Goal: Task Accomplishment & Management: Use online tool/utility

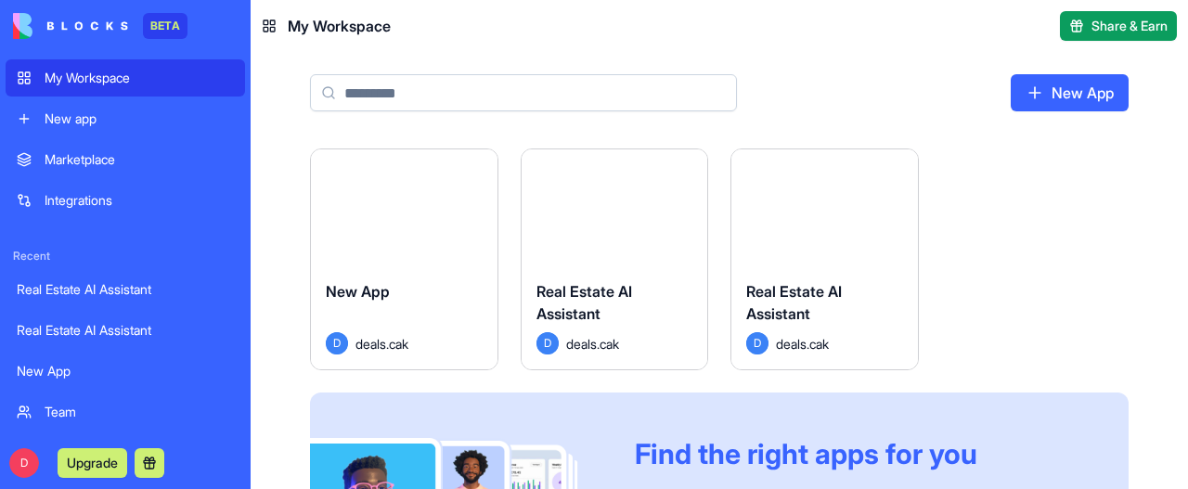
click at [824, 217] on button "Launch" at bounding box center [823, 207] width 139 height 37
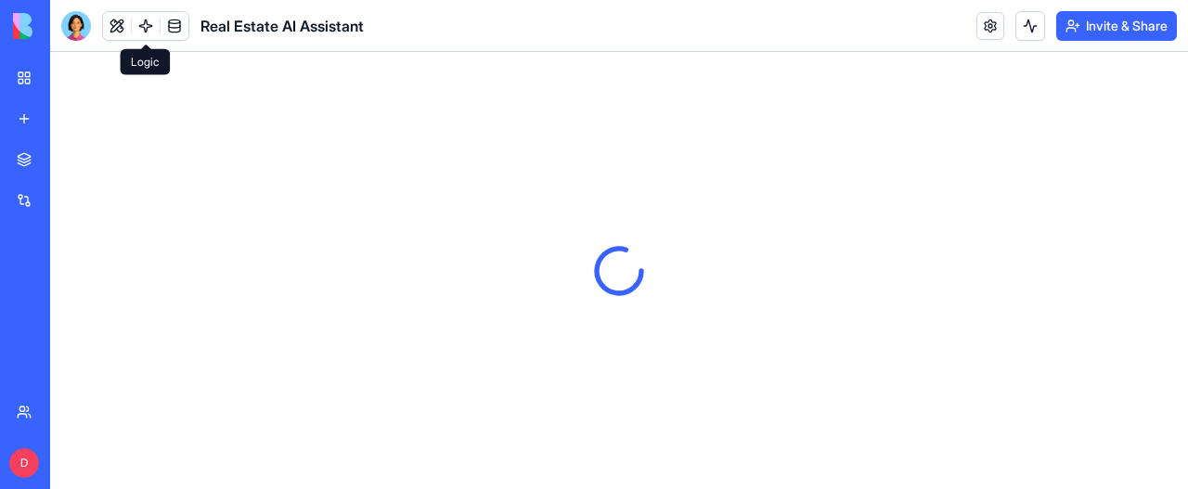
click at [148, 21] on link at bounding box center [146, 26] width 28 height 28
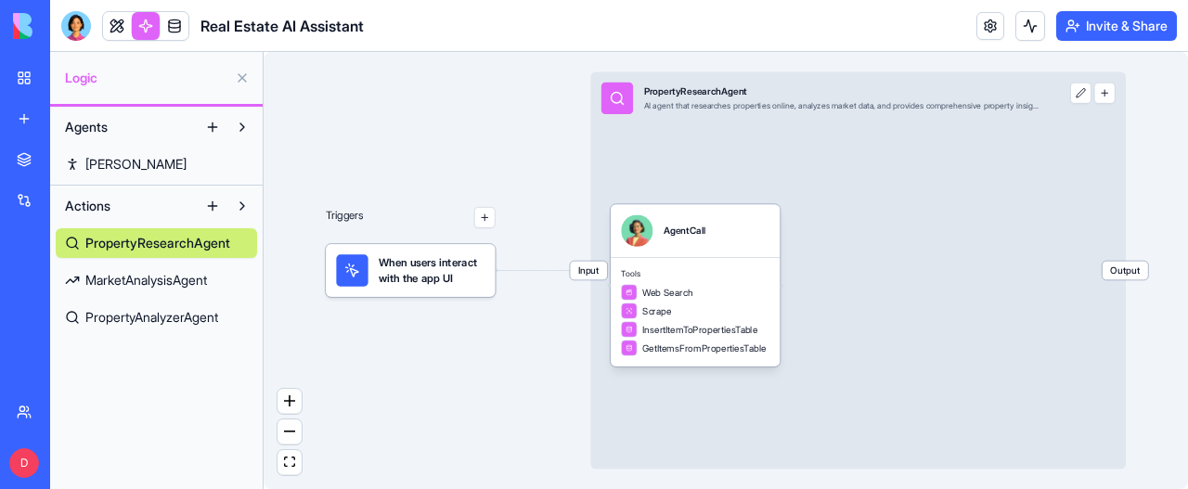
click at [1082, 94] on button at bounding box center [1080, 93] width 21 height 21
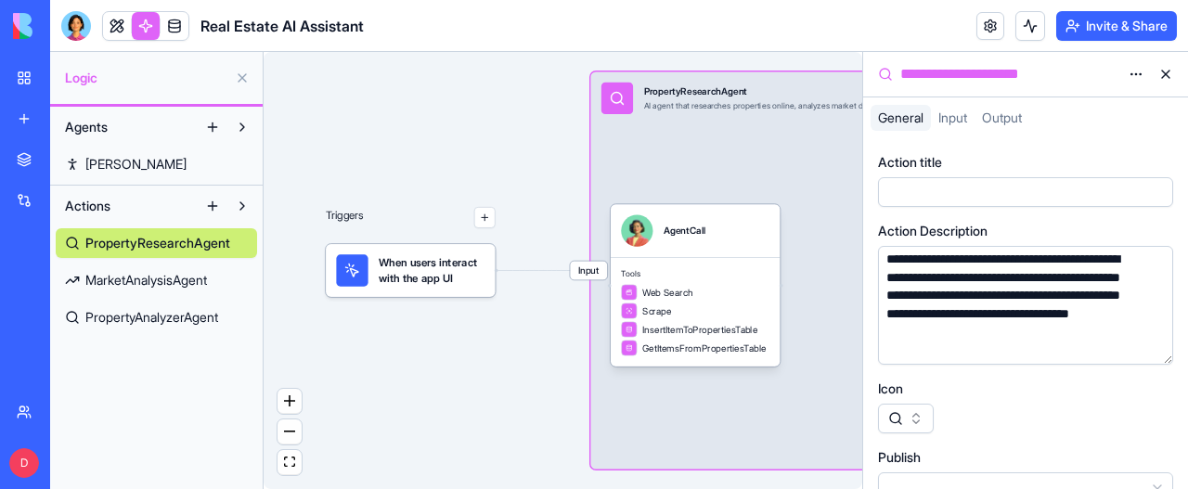
scroll to position [6, 0]
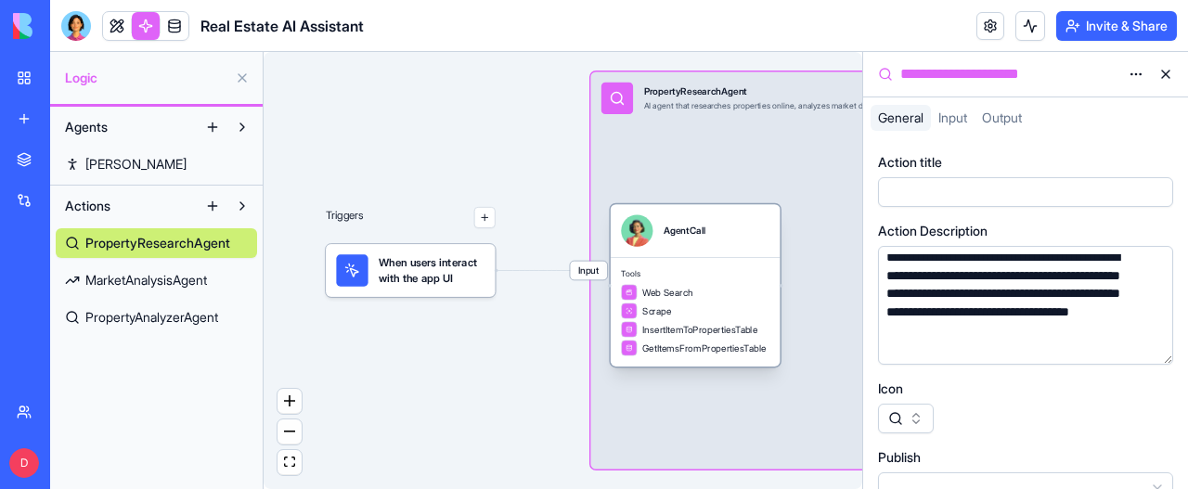
click at [679, 300] on div "Web Search Scrape InsertItemToPropertiesTable GetItemsFromPropertiesTable" at bounding box center [695, 319] width 148 height 71
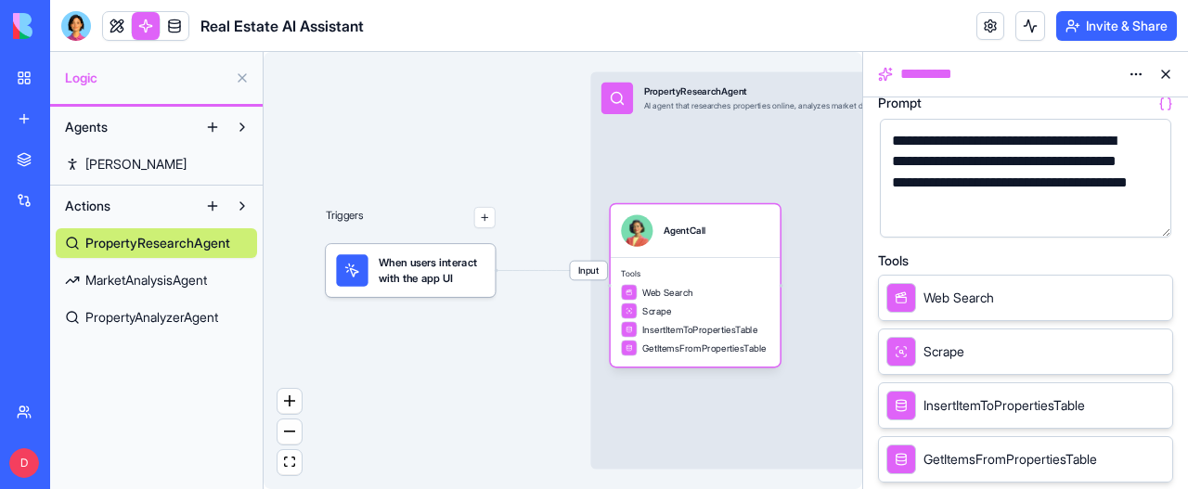
scroll to position [278, 0]
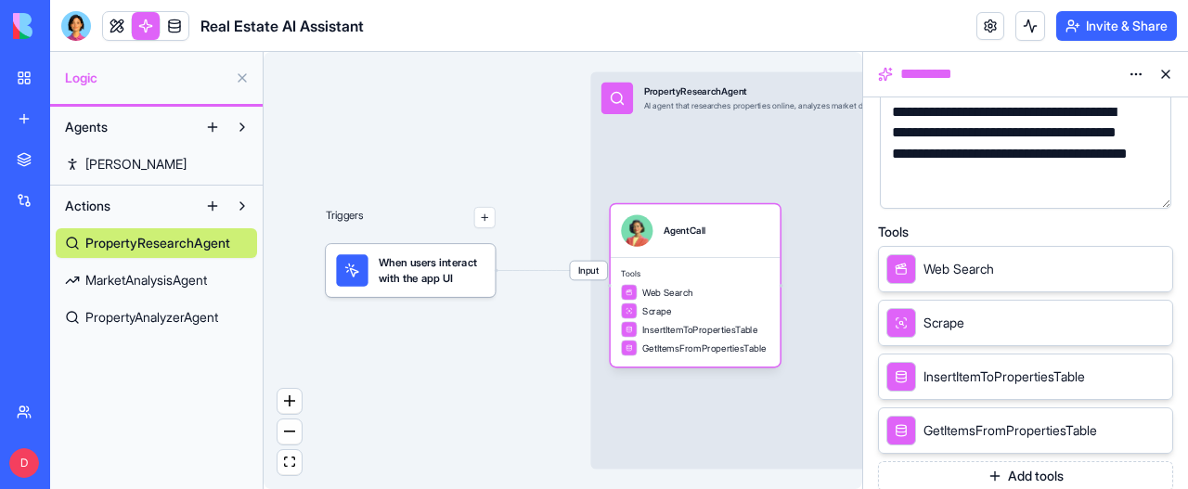
click at [933, 320] on span "Scrape" at bounding box center [943, 323] width 41 height 19
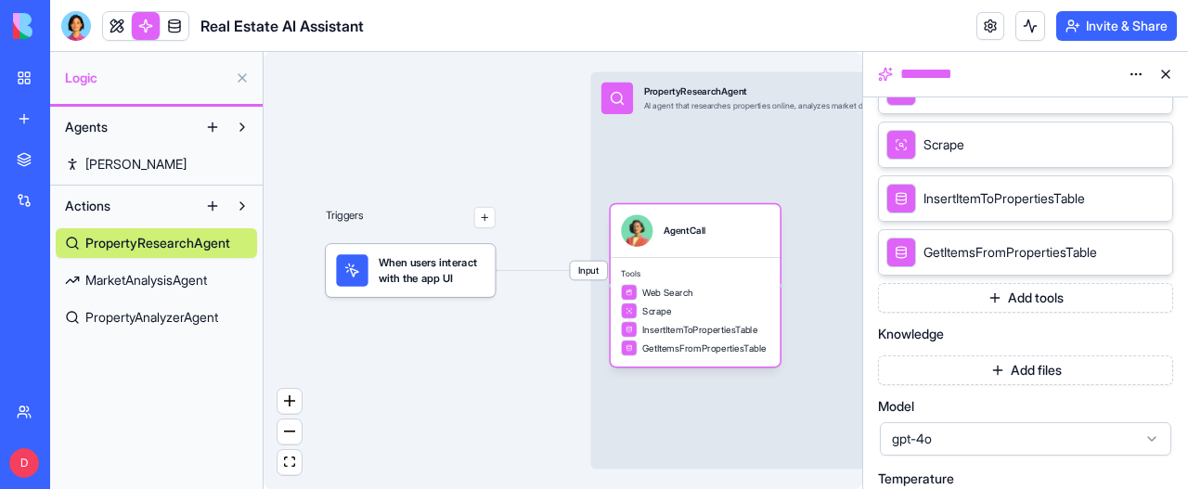
scroll to position [464, 0]
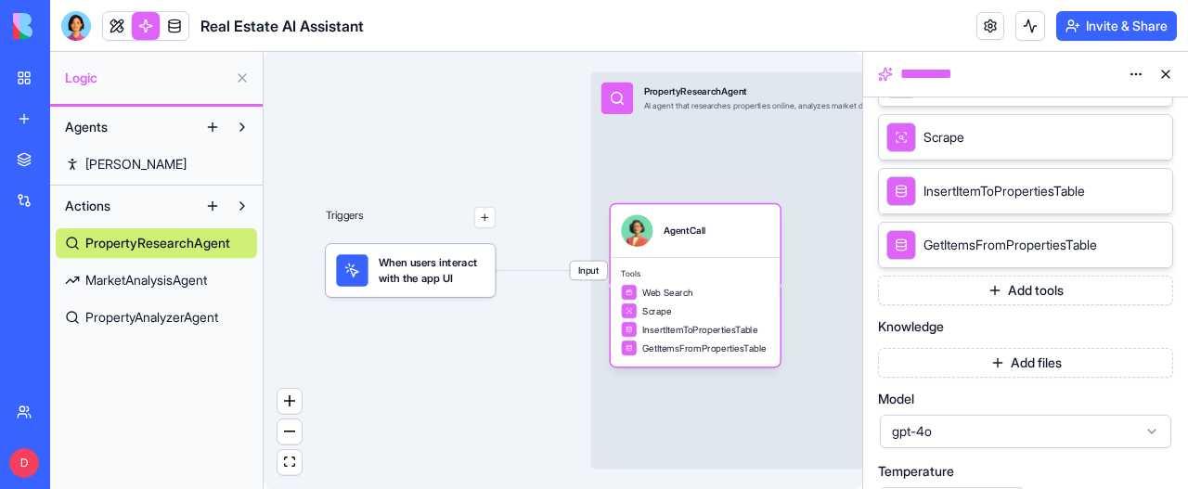
click at [1129, 186] on icon at bounding box center [1131, 190] width 15 height 15
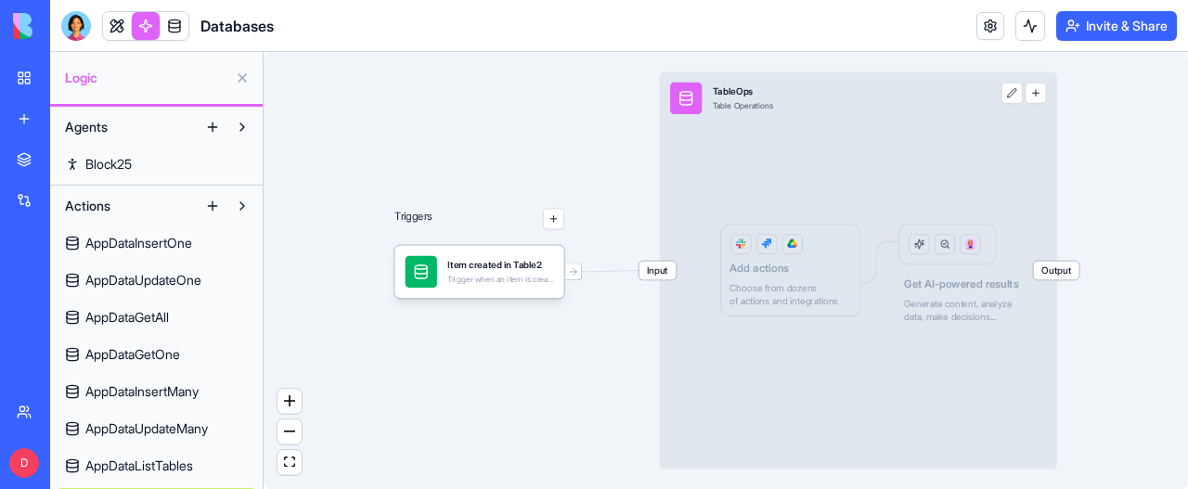
click at [87, 126] on span "Agents" at bounding box center [86, 127] width 43 height 19
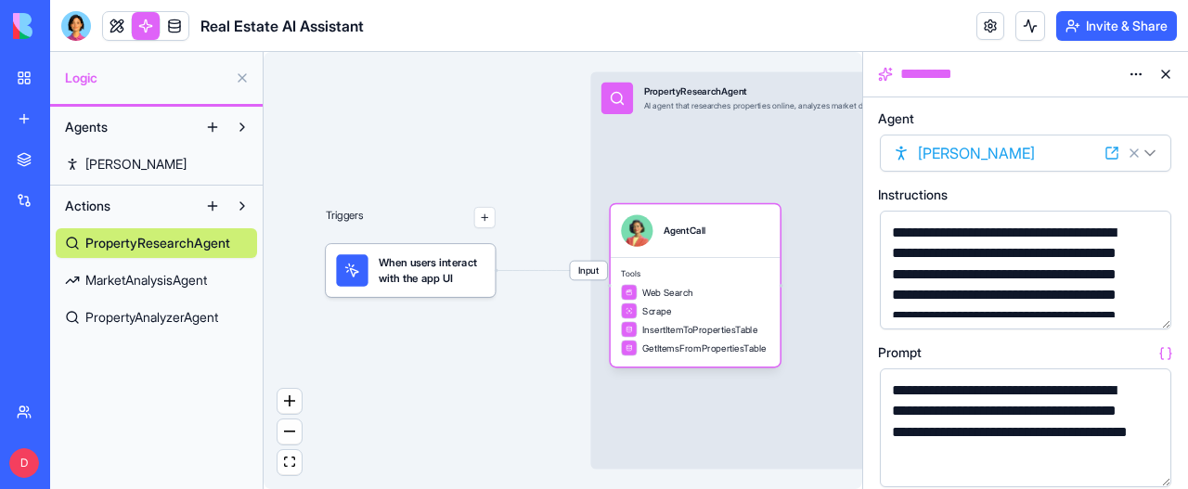
click at [129, 280] on span "MarketAnalysisAgent" at bounding box center [146, 280] width 122 height 19
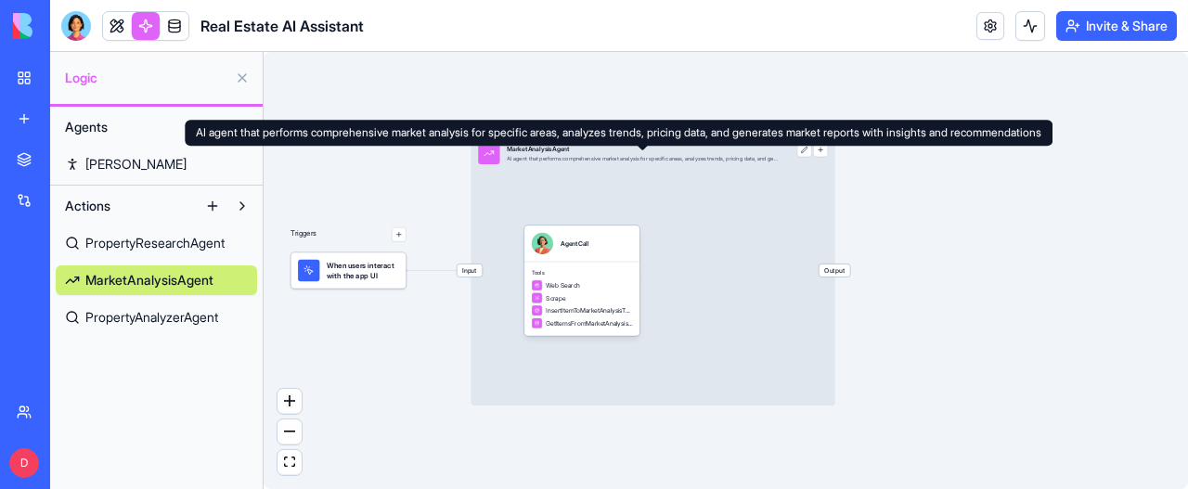
click at [670, 157] on div "AI agent that performs comprehensive market analysis for specific areas, analyz…" at bounding box center [642, 158] width 270 height 7
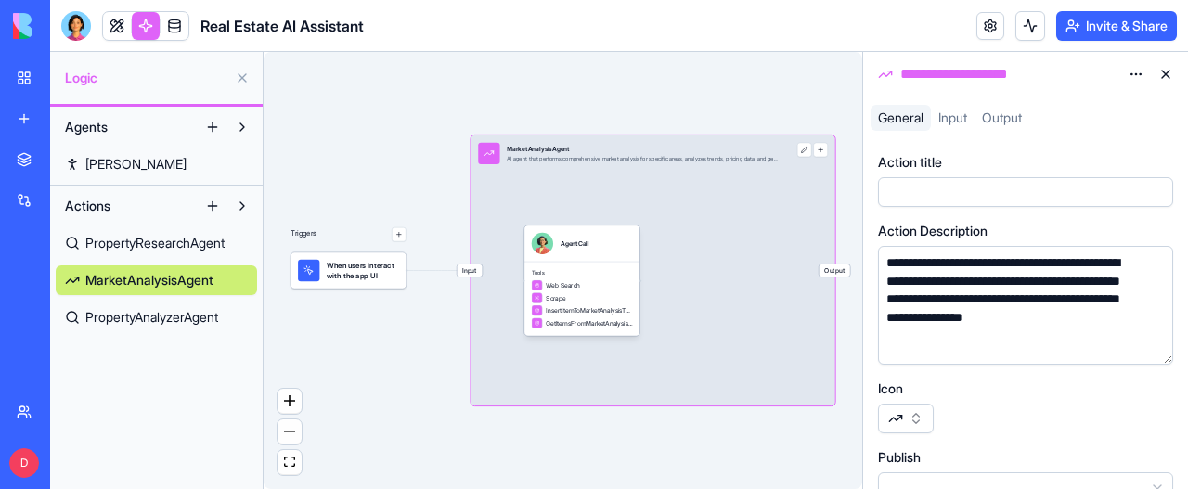
click at [1156, 344] on button "button" at bounding box center [1154, 346] width 30 height 30
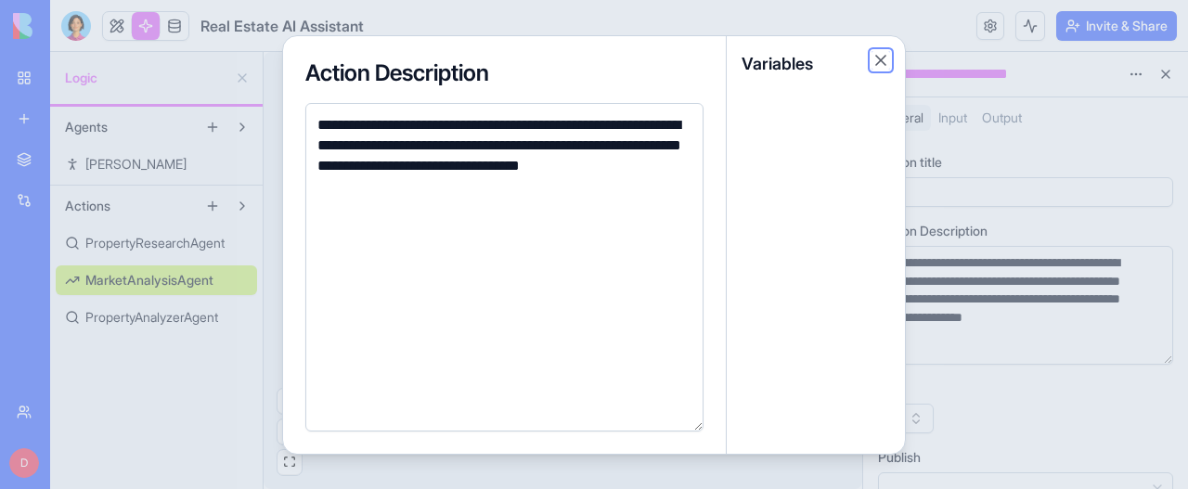
click at [877, 58] on button "Close" at bounding box center [880, 60] width 19 height 19
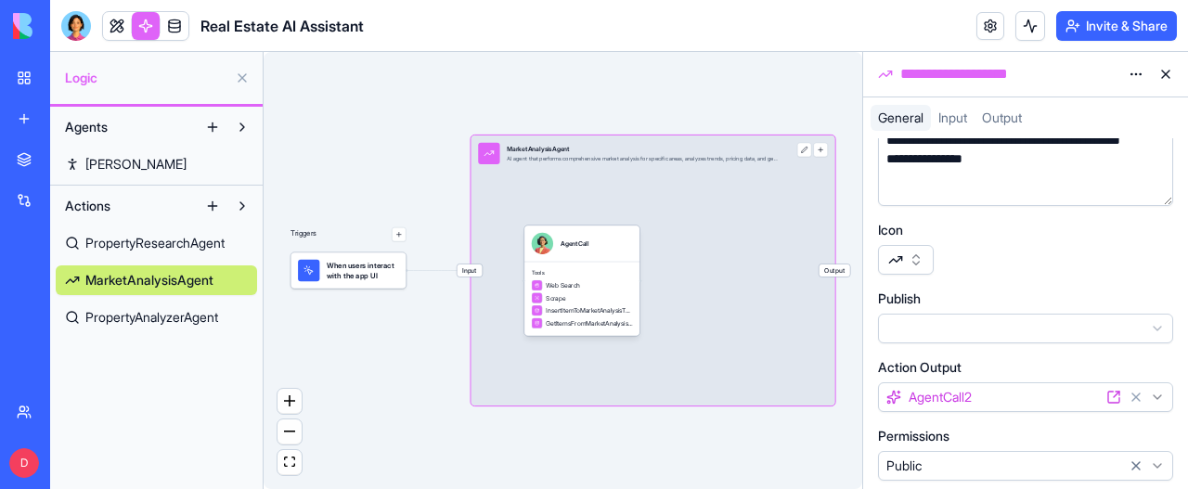
scroll to position [164, 0]
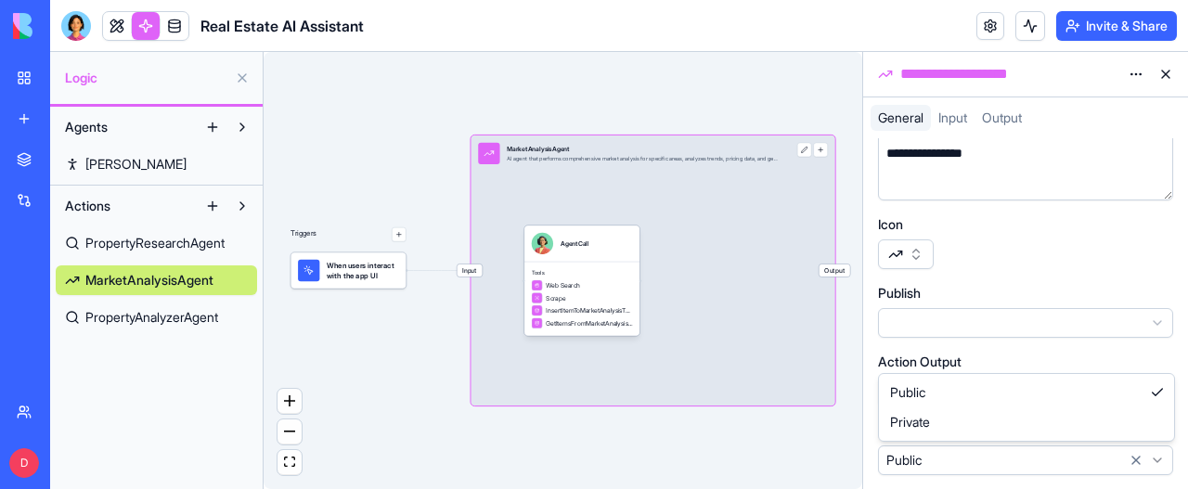
click at [1155, 456] on html "**********" at bounding box center [594, 244] width 1188 height 489
click at [169, 321] on span "PropertyAnalyzerAgent" at bounding box center [151, 317] width 133 height 19
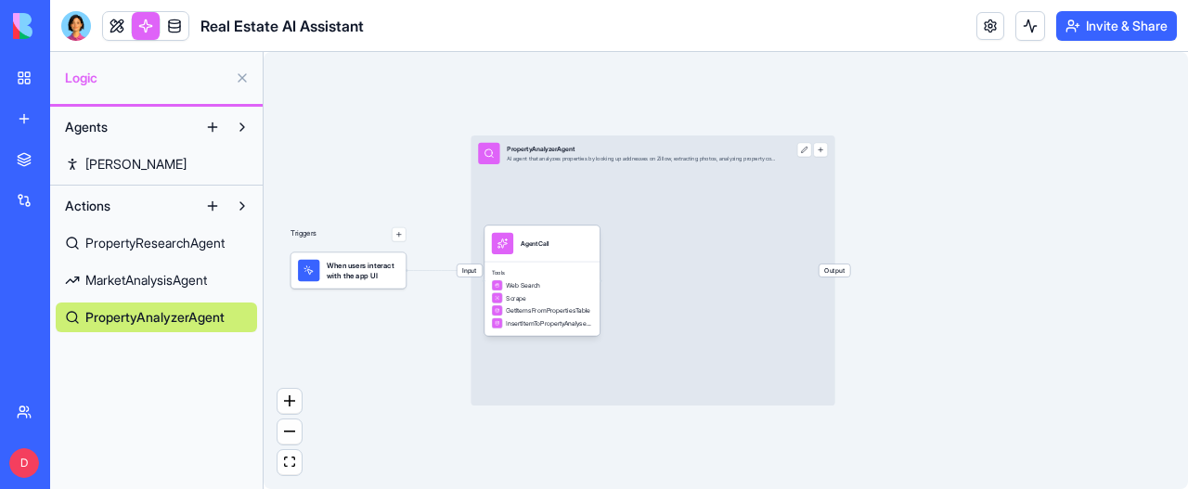
click at [698, 164] on div "Input PropertyAnalyzerAgent AI agent that analyzes properties by looking up add…" at bounding box center [627, 153] width 314 height 36
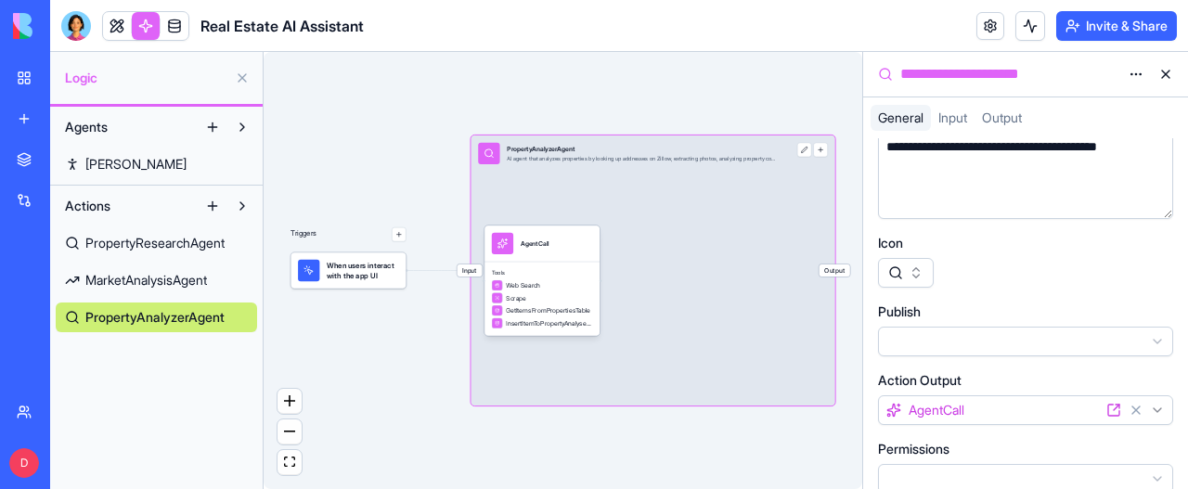
scroll to position [164, 0]
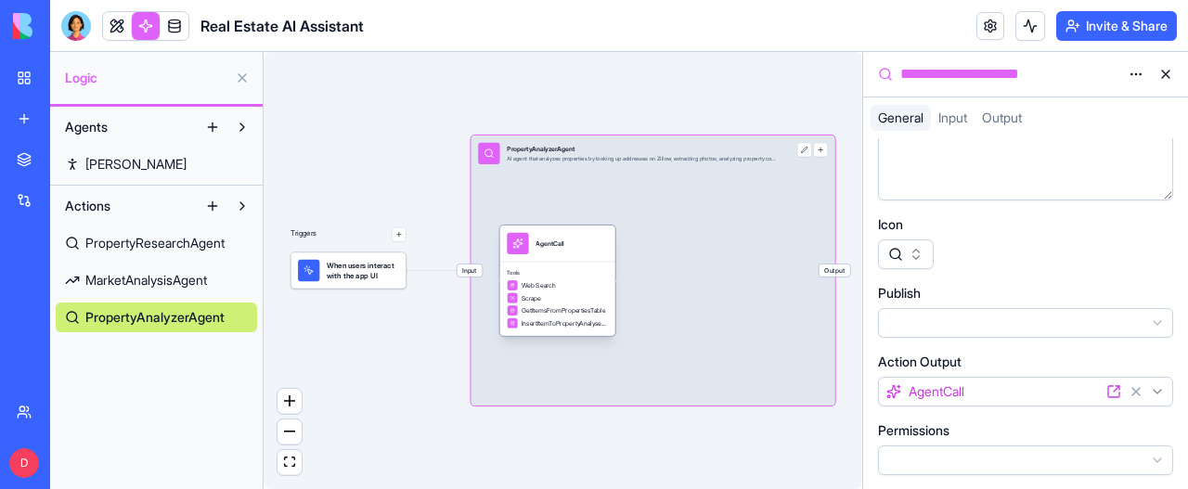
click at [545, 253] on div "AgentCall" at bounding box center [549, 243] width 29 height 21
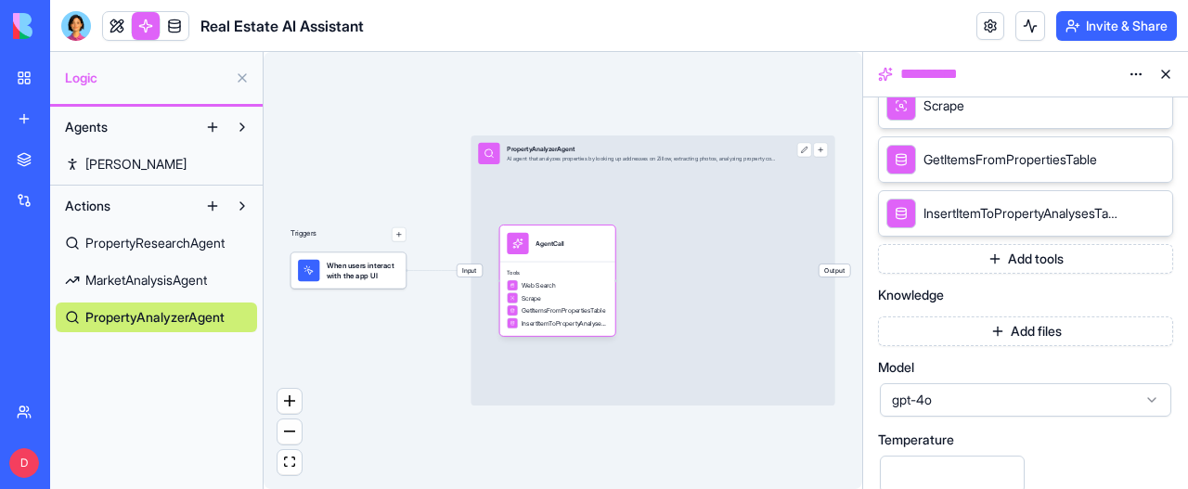
scroll to position [557, 0]
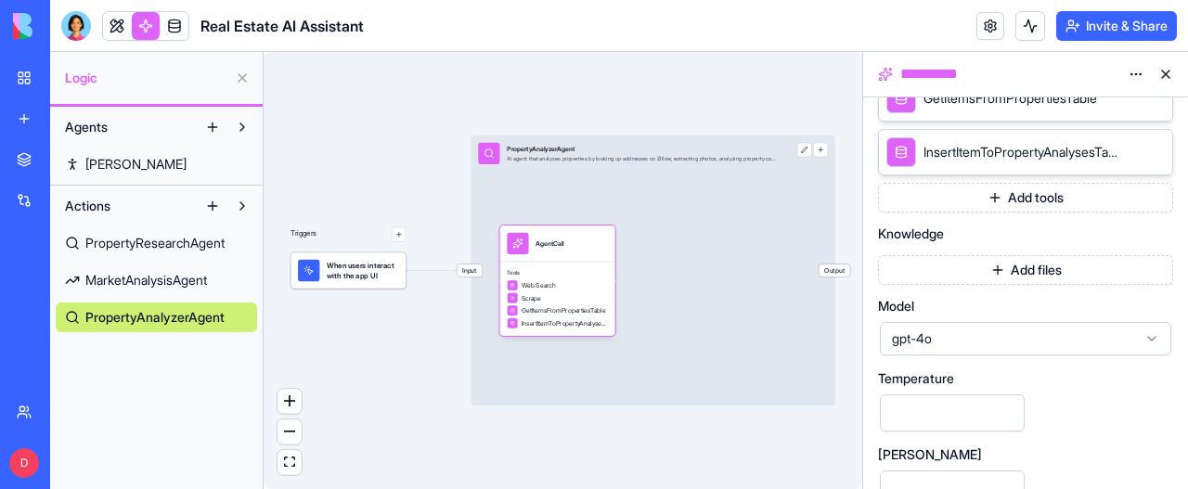
click at [1041, 192] on button "Add tools" at bounding box center [1025, 198] width 295 height 30
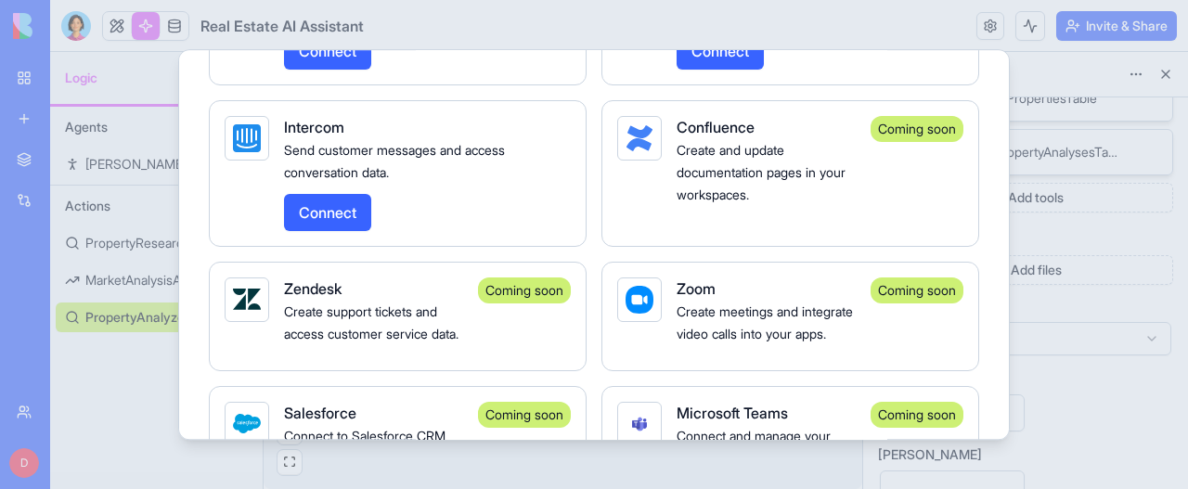
scroll to position [4175, 0]
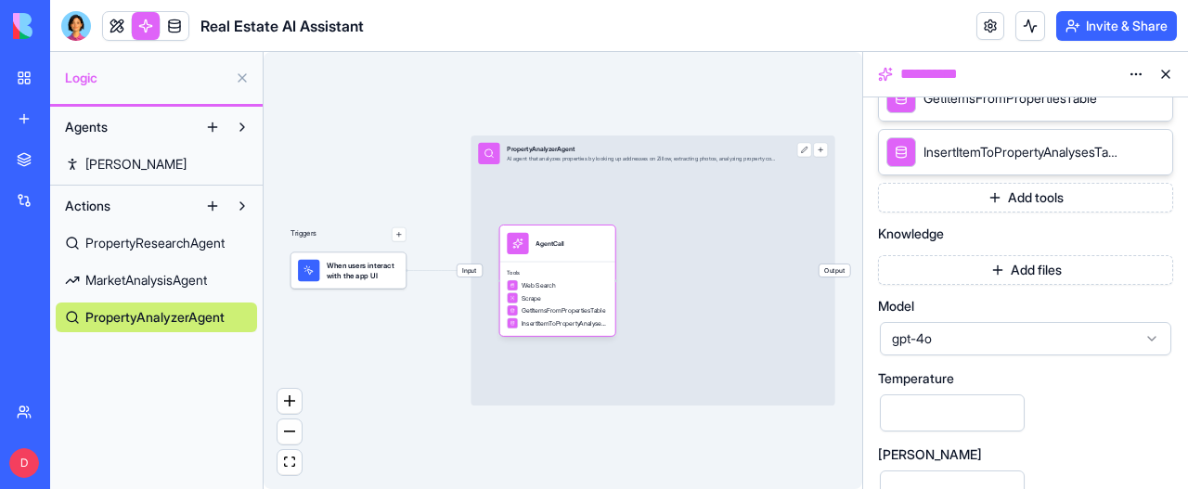
click at [244, 127] on button at bounding box center [242, 127] width 30 height 30
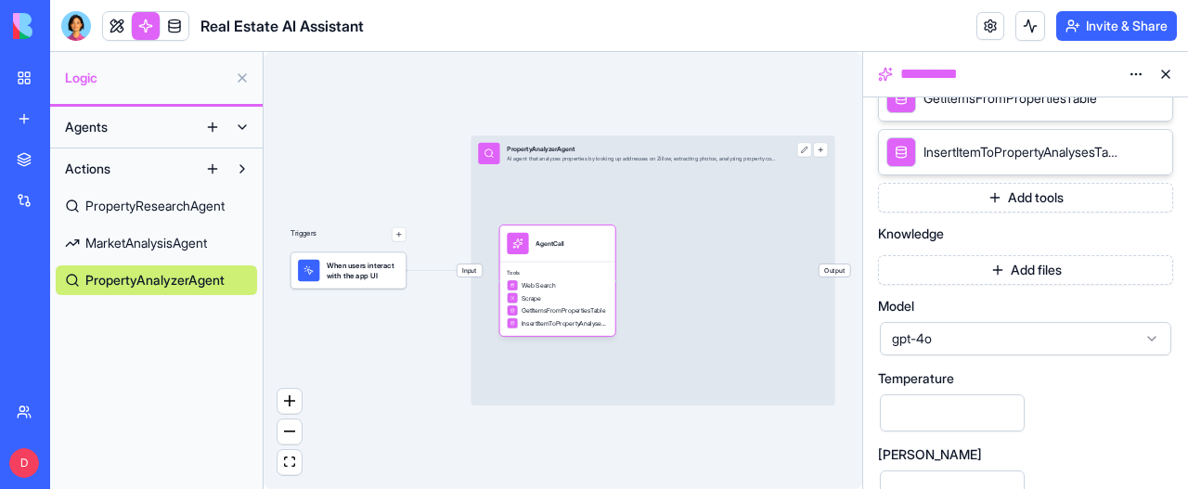
click at [244, 127] on button at bounding box center [242, 127] width 30 height 30
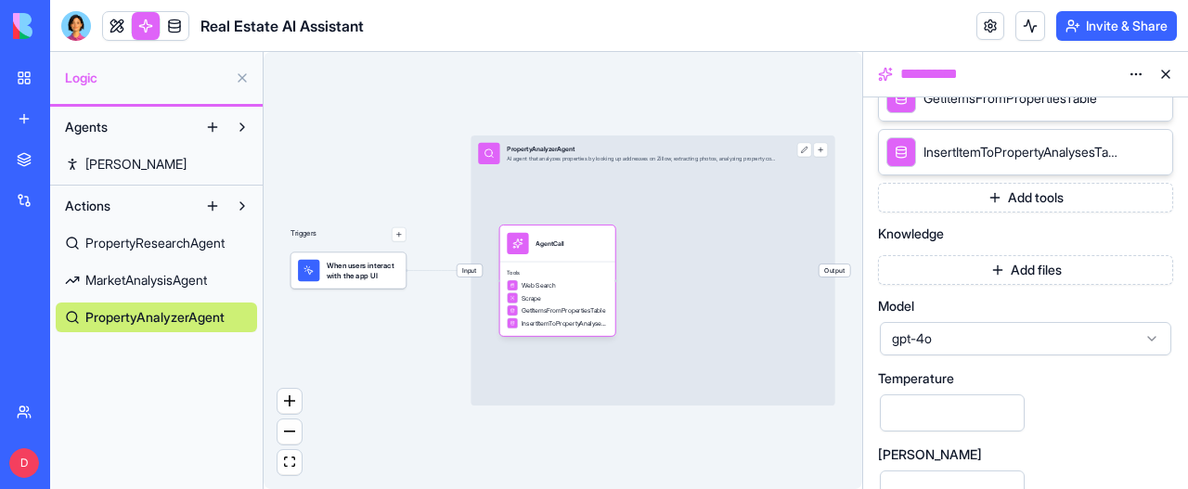
click at [210, 127] on button at bounding box center [213, 127] width 30 height 30
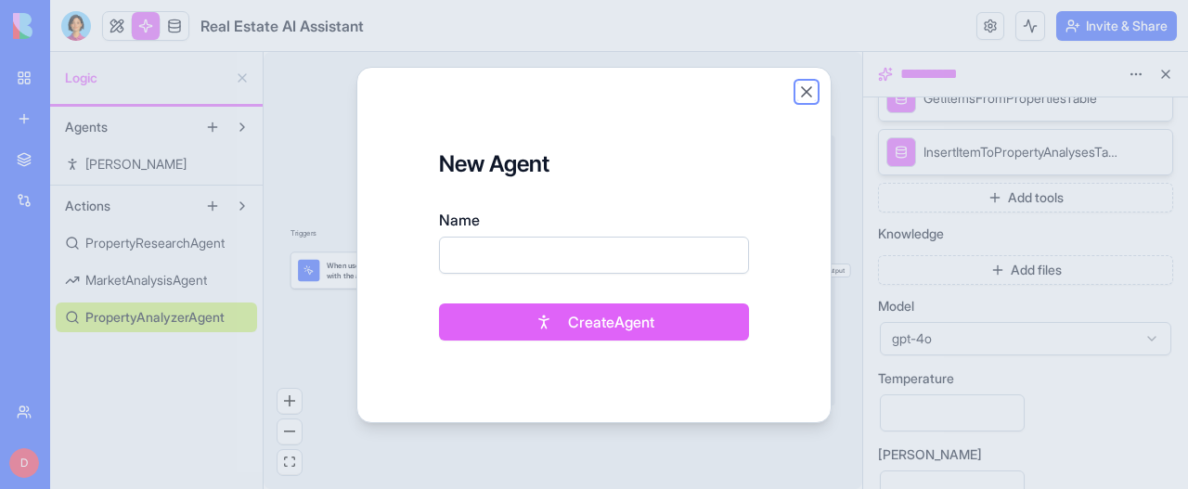
click at [808, 91] on button "Close" at bounding box center [806, 92] width 19 height 19
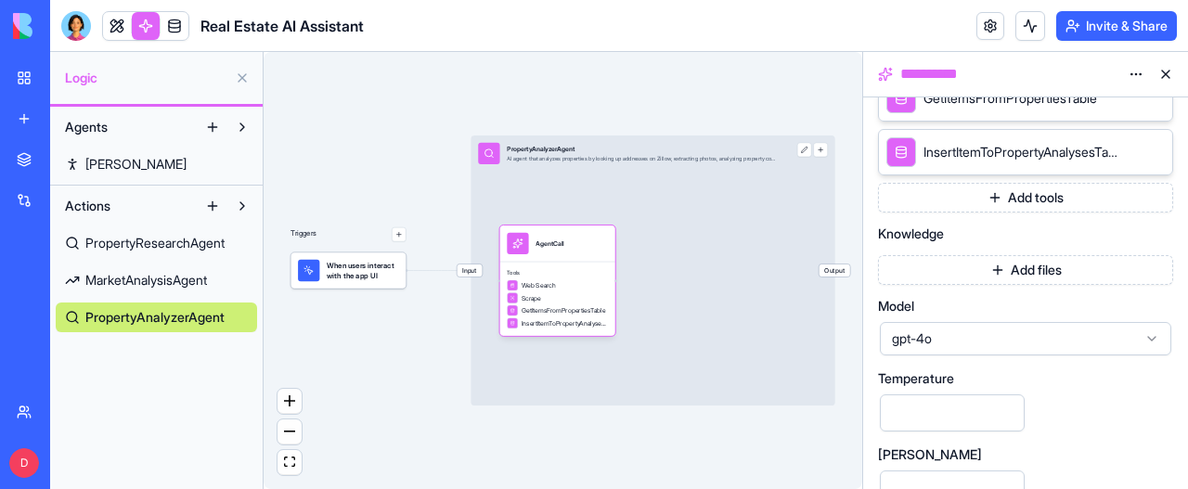
click at [165, 324] on span "PropertyAnalyzerAgent" at bounding box center [154, 317] width 139 height 19
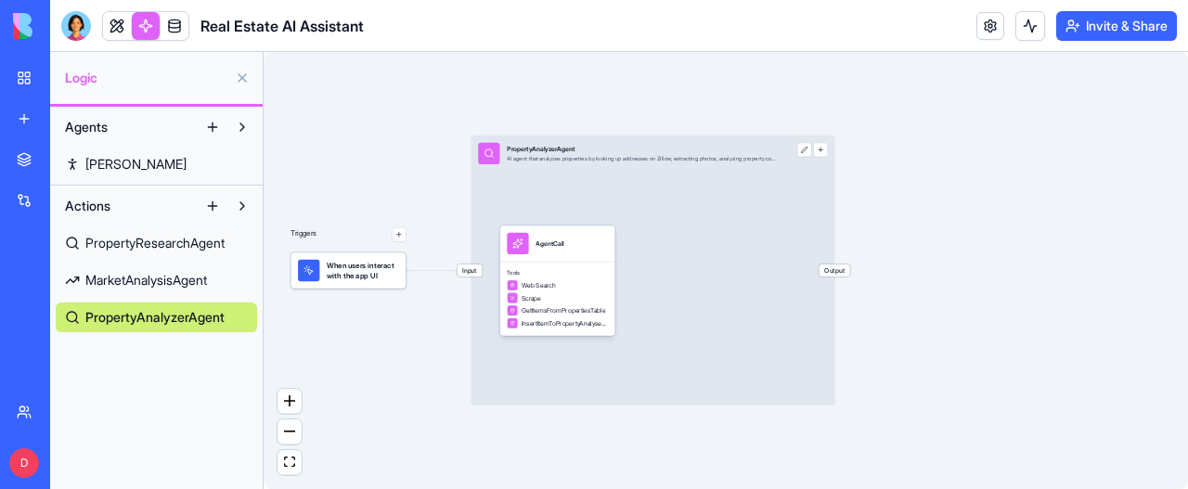
click at [173, 242] on span "PropertyResearchAgent" at bounding box center [154, 243] width 139 height 19
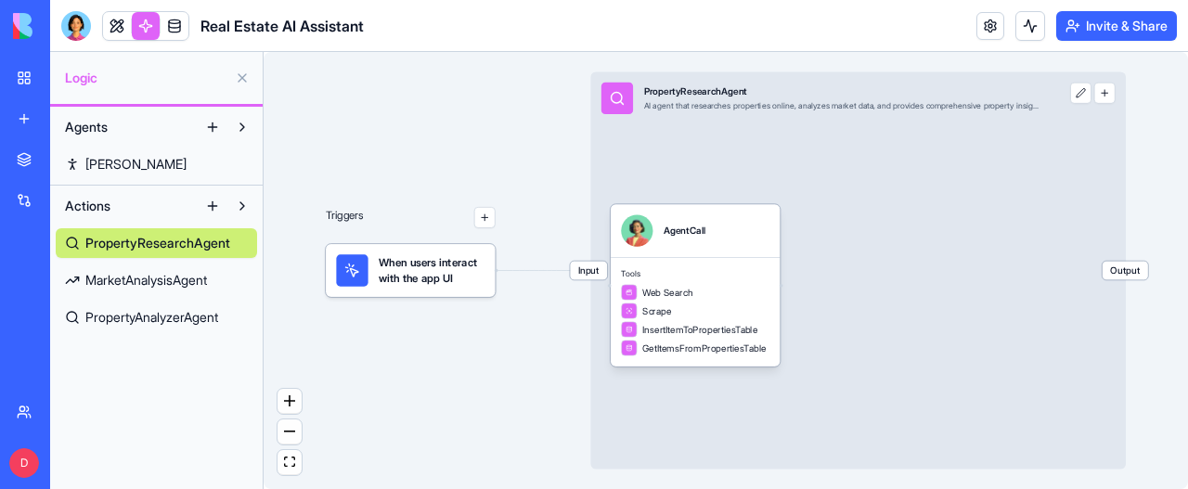
click at [178, 277] on span "MarketAnalysisAgent" at bounding box center [146, 280] width 122 height 19
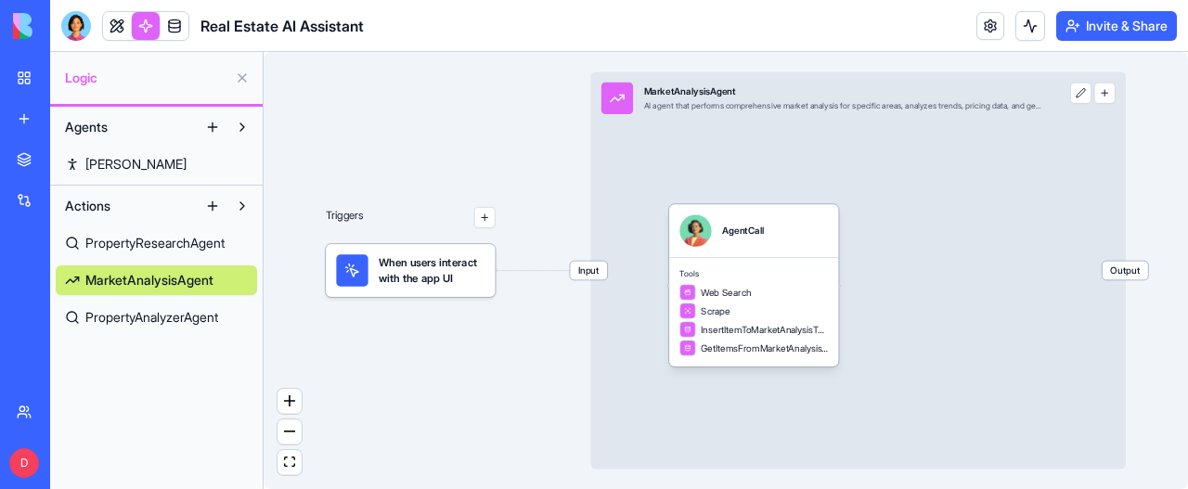
click at [180, 317] on span "PropertyAnalyzerAgent" at bounding box center [151, 317] width 133 height 19
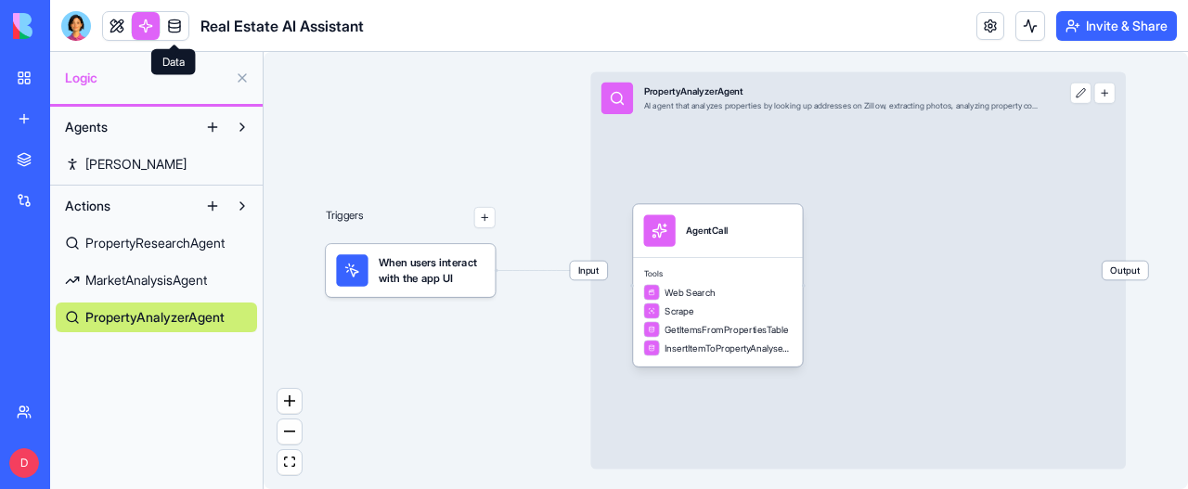
click at [174, 21] on link at bounding box center [175, 26] width 28 height 28
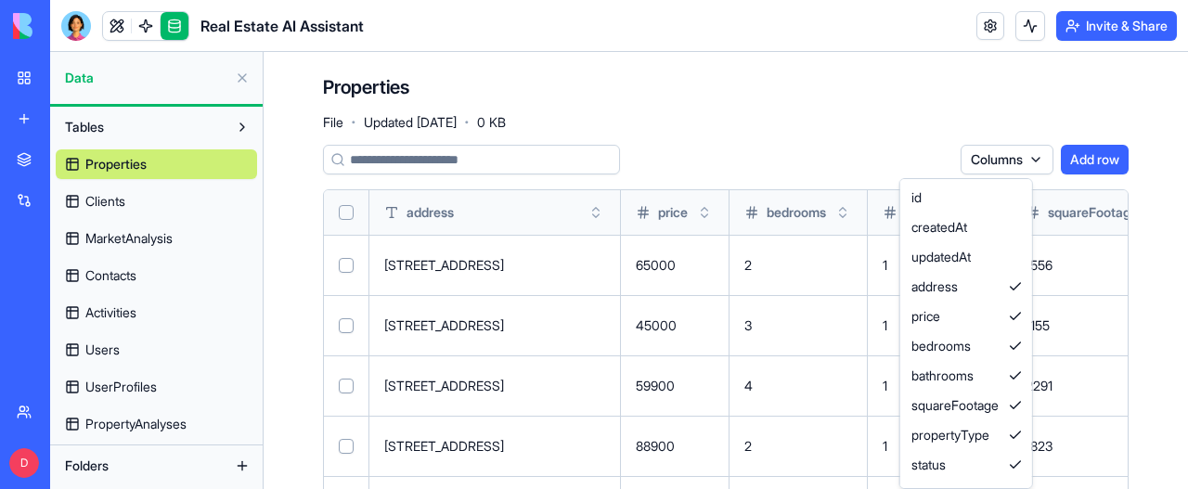
click at [1022, 158] on html "BETA My Workspace New app Marketplace Integrations Recent Real Estate AI Assist…" at bounding box center [594, 244] width 1188 height 489
click at [961, 229] on div "createdAt" at bounding box center [966, 227] width 124 height 30
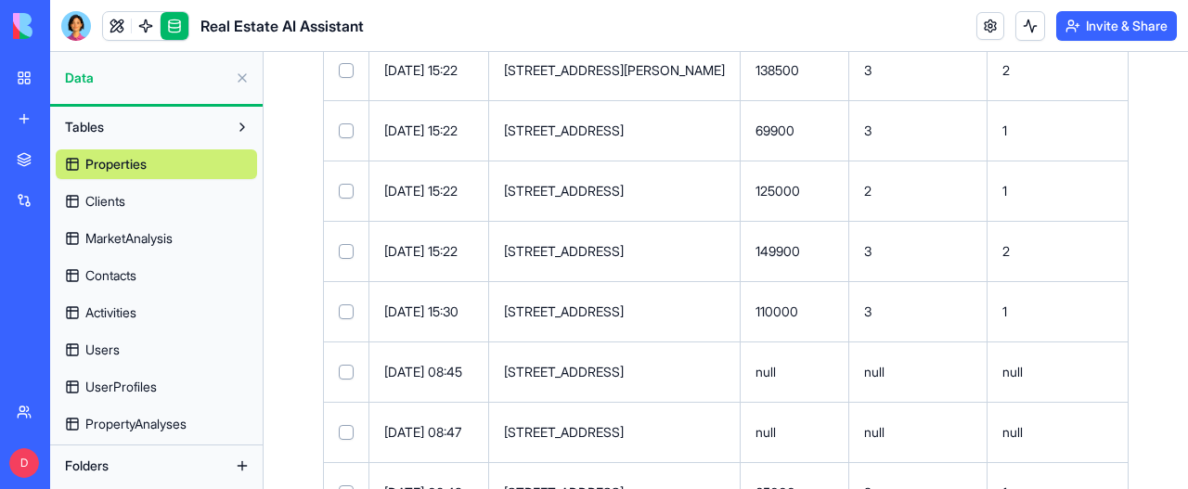
scroll to position [1703, 0]
drag, startPoint x: 1182, startPoint y: 113, endPoint x: 1176, endPoint y: 504, distance: 390.7
click at [1176, 488] on html "BETA My Workspace New app Marketplace Integrations Recent Real Estate AI Assist…" at bounding box center [594, 244] width 1188 height 489
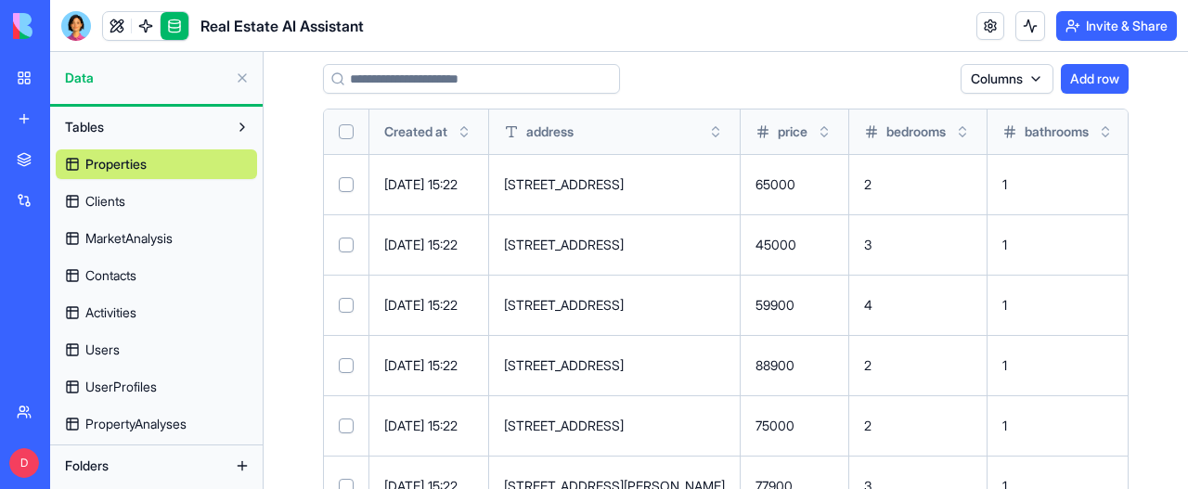
scroll to position [0, 0]
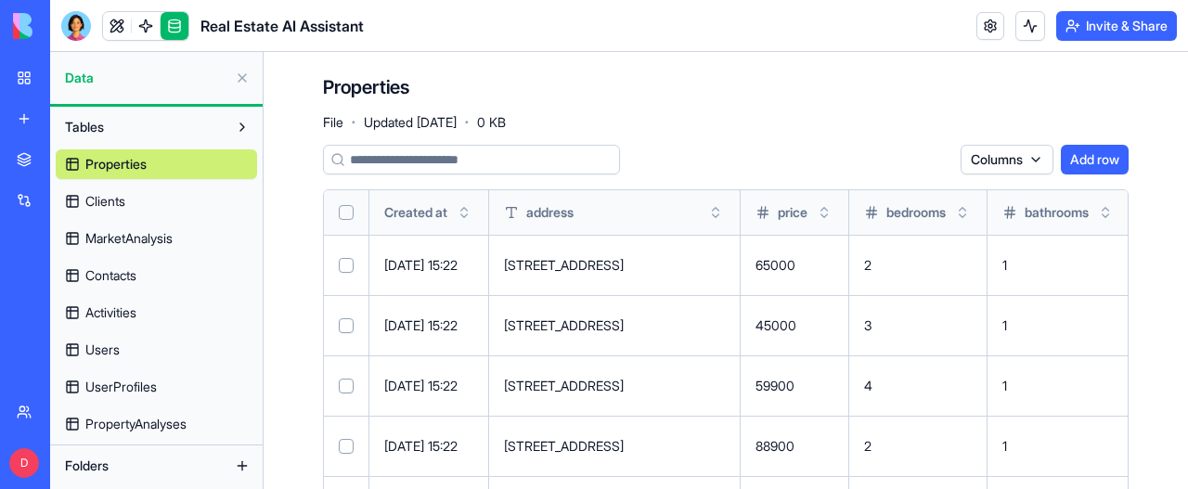
click at [130, 233] on span "MarketAnalysis" at bounding box center [128, 238] width 87 height 19
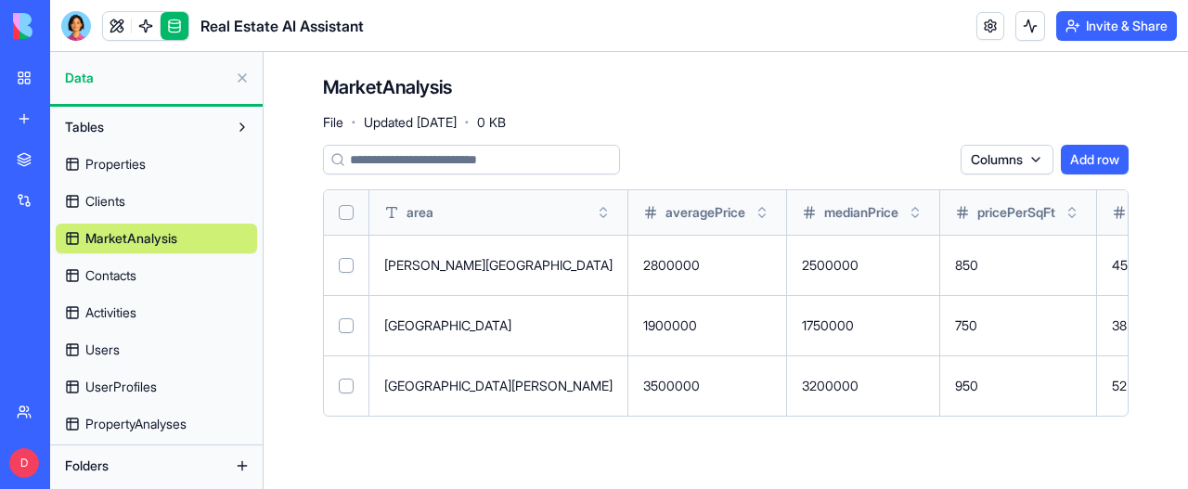
click at [126, 276] on span "Contacts" at bounding box center [110, 275] width 51 height 19
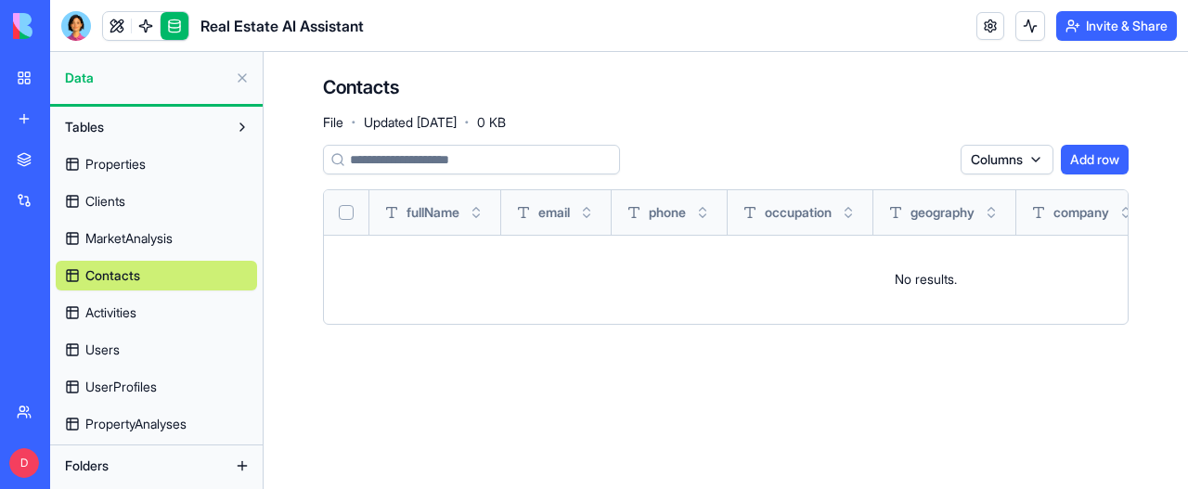
click at [132, 308] on span "Activities" at bounding box center [110, 312] width 51 height 19
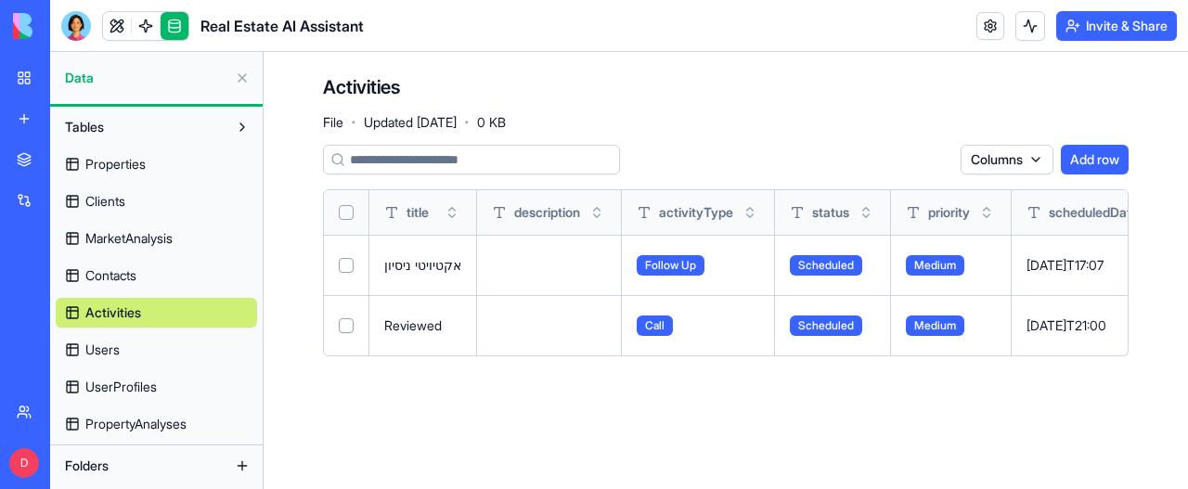
click at [1032, 157] on html "BETA My Workspace New app Marketplace Integrations Recent Real Estate AI Assist…" at bounding box center [594, 244] width 1188 height 489
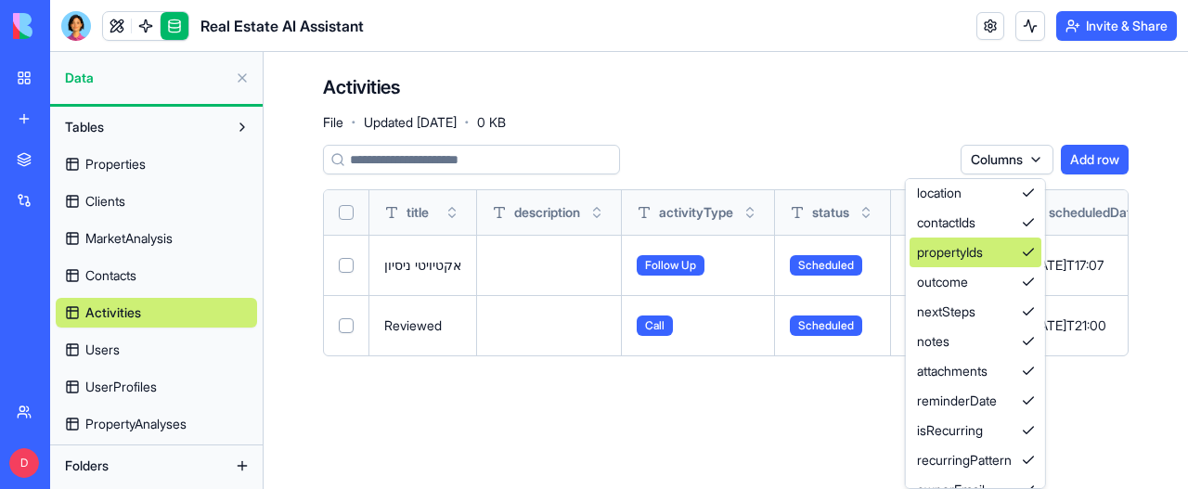
scroll to position [351, 0]
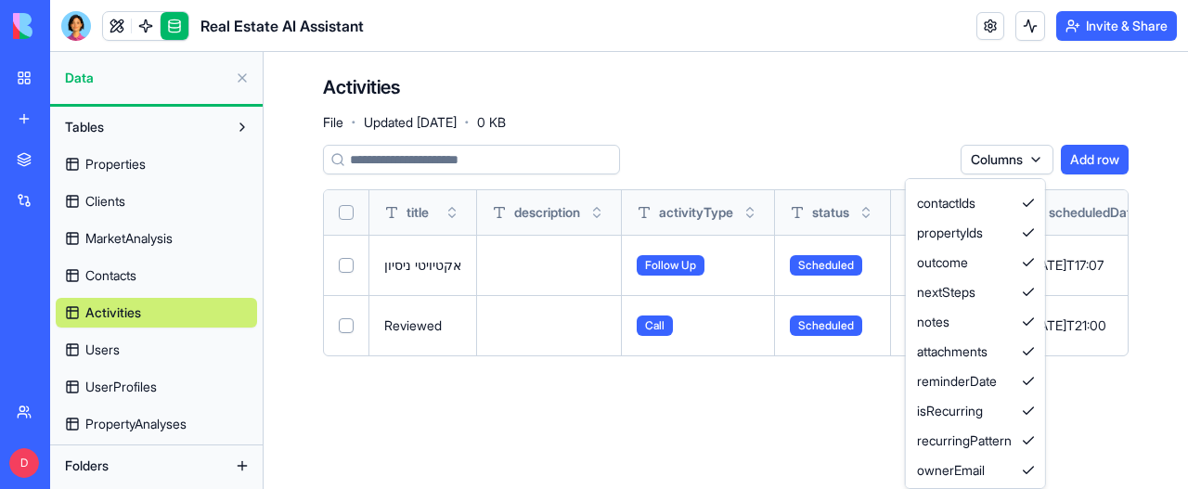
click at [744, 431] on html "BETA My Workspace New app Marketplace Integrations Recent Real Estate AI Assist…" at bounding box center [594, 244] width 1188 height 489
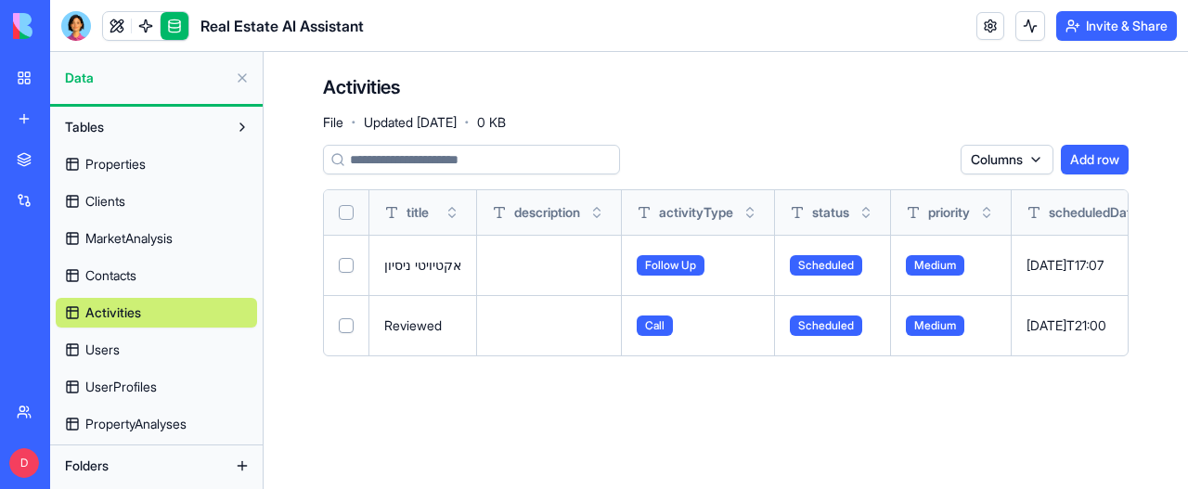
click at [1125, 230] on th "scheduledDate" at bounding box center [1095, 212] width 169 height 45
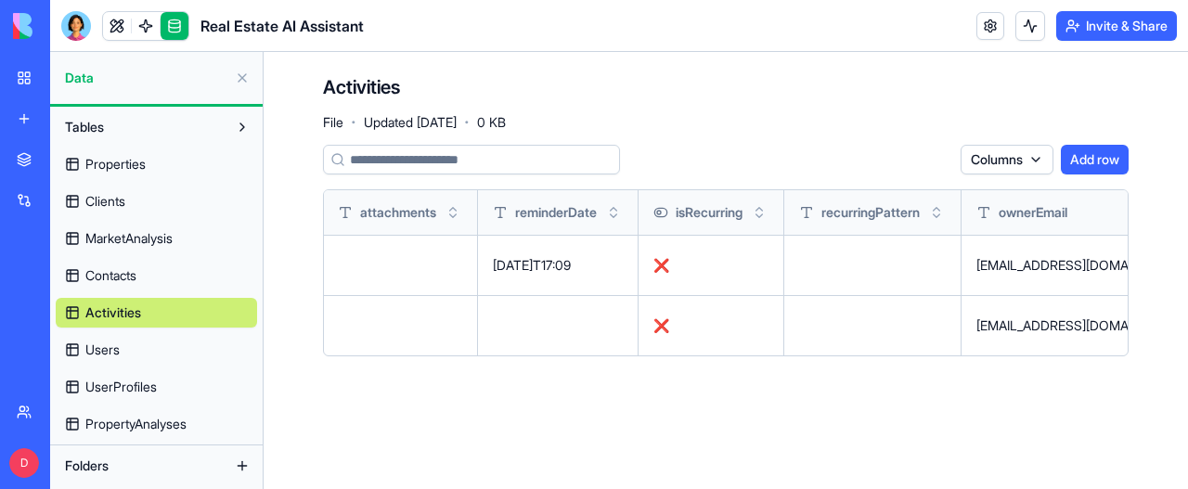
scroll to position [0, 2032]
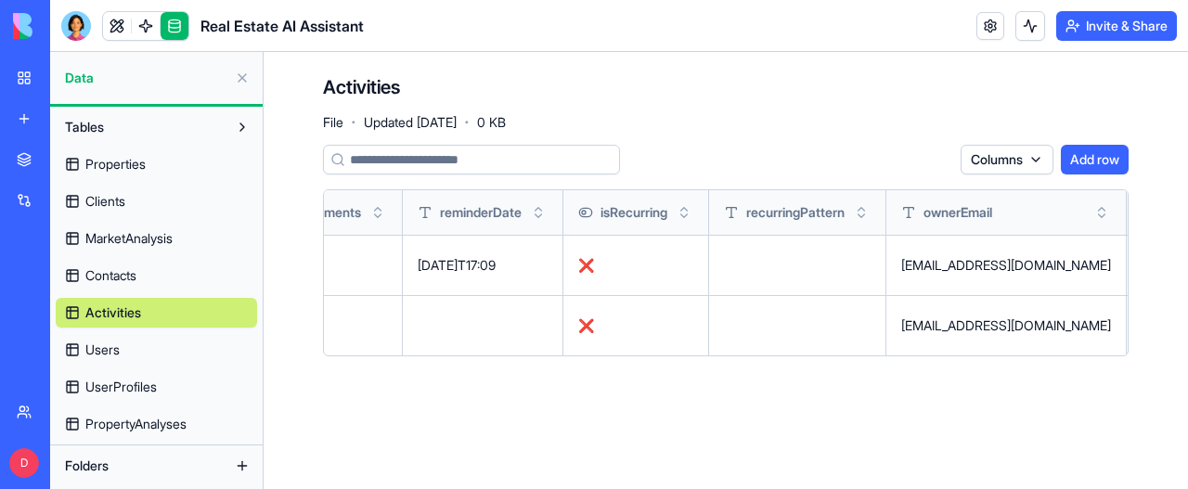
drag, startPoint x: 1099, startPoint y: 229, endPoint x: 1151, endPoint y: 242, distance: 53.6
click at [1143, 244] on div "Activities File · Updated Sep 11, 2025 · 0 KB Columns Add row title description…" at bounding box center [726, 222] width 924 height 341
click at [340, 228] on th "attachments" at bounding box center [325, 212] width 155 height 45
click at [341, 228] on th "attachments" at bounding box center [325, 212] width 155 height 45
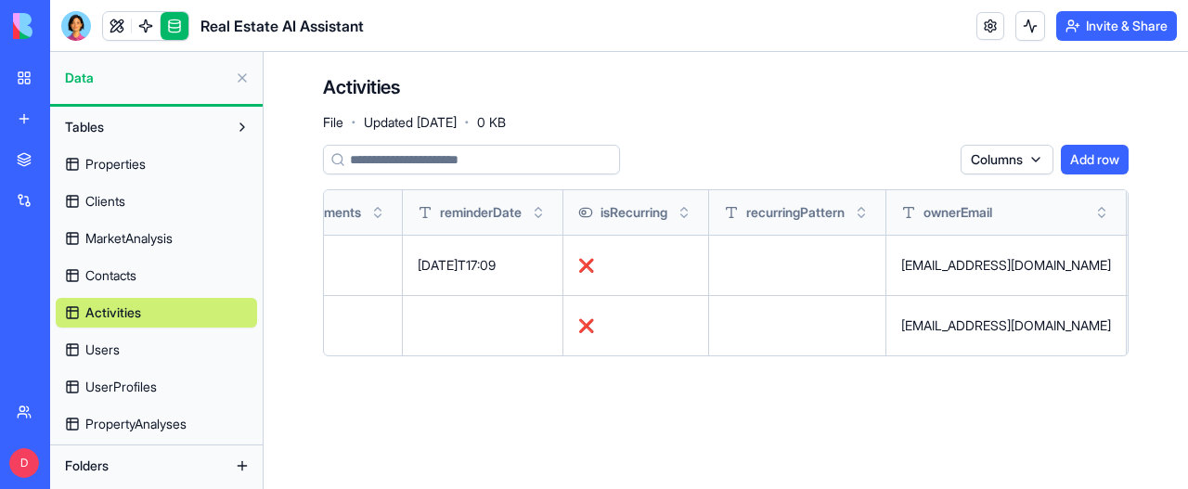
click at [0, 0] on button at bounding box center [0, 0] width 0 height 0
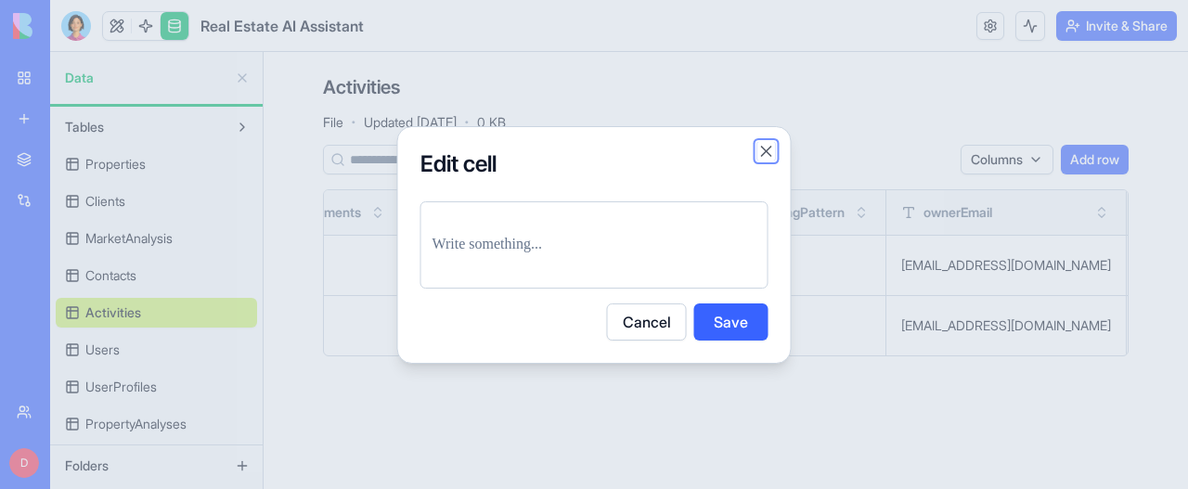
click at [765, 148] on button "Close" at bounding box center [766, 151] width 19 height 19
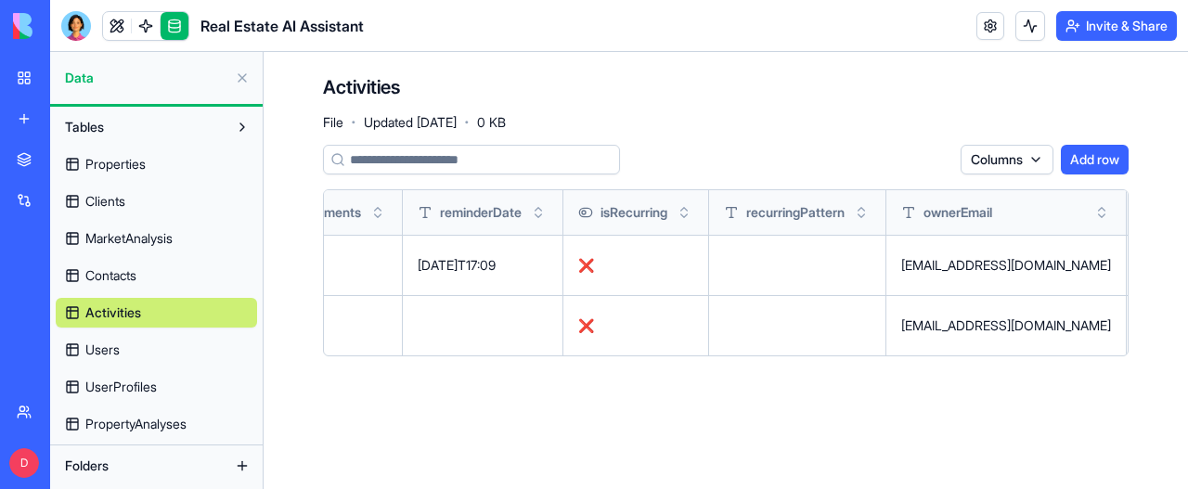
drag, startPoint x: 763, startPoint y: 343, endPoint x: 633, endPoint y: 346, distance: 129.9
click at [1113, 324] on html "BETA My Workspace New app Marketplace Integrations Recent Real Estate AI Assist…" at bounding box center [594, 244] width 1188 height 489
click at [870, 214] on button "Toggle sort" at bounding box center [861, 212] width 19 height 19
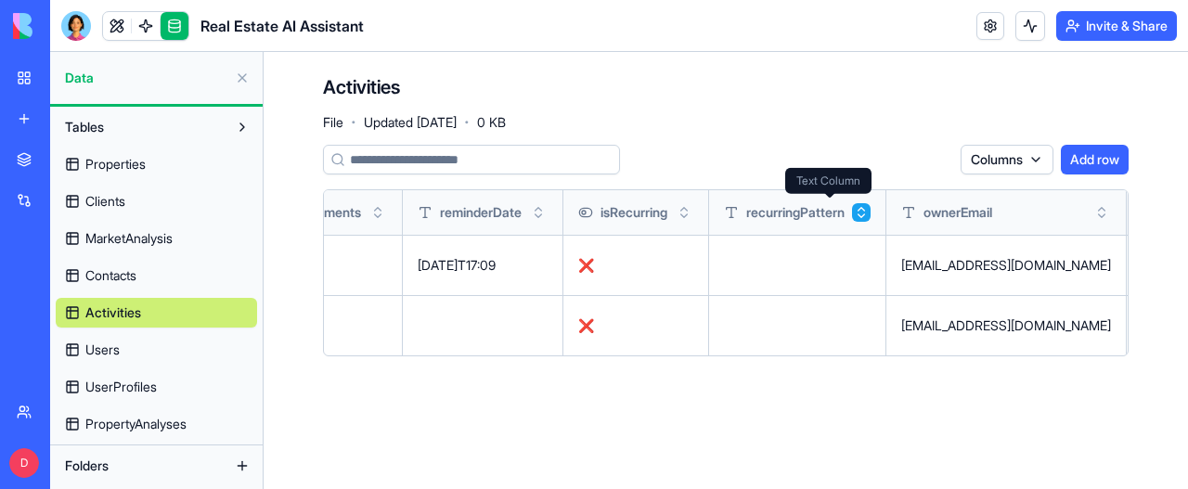
click at [844, 209] on span "recurringPattern" at bounding box center [795, 212] width 98 height 19
click at [0, 0] on button at bounding box center [0, 0] width 0 height 0
click at [147, 420] on span "PropertyAnalyses" at bounding box center [135, 424] width 101 height 19
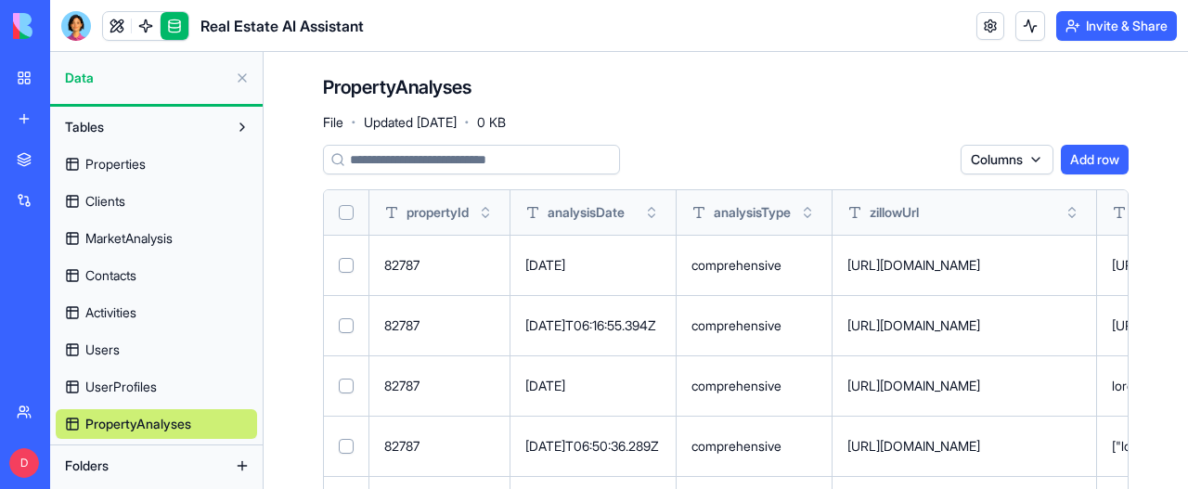
click at [349, 264] on button "Select row" at bounding box center [346, 265] width 15 height 15
click at [0, 0] on button at bounding box center [0, 0] width 0 height 0
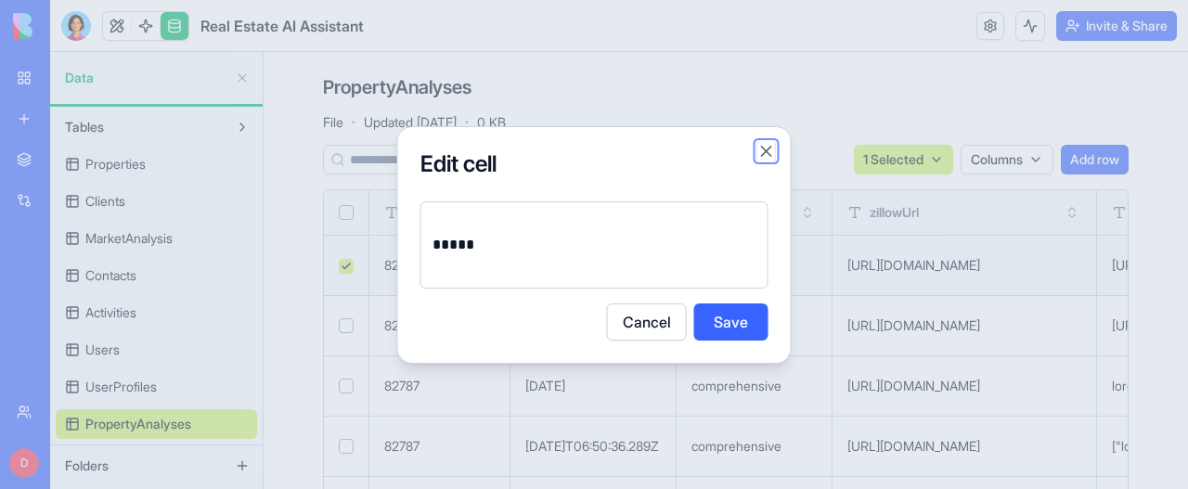
click at [767, 146] on button "Close" at bounding box center [766, 151] width 19 height 19
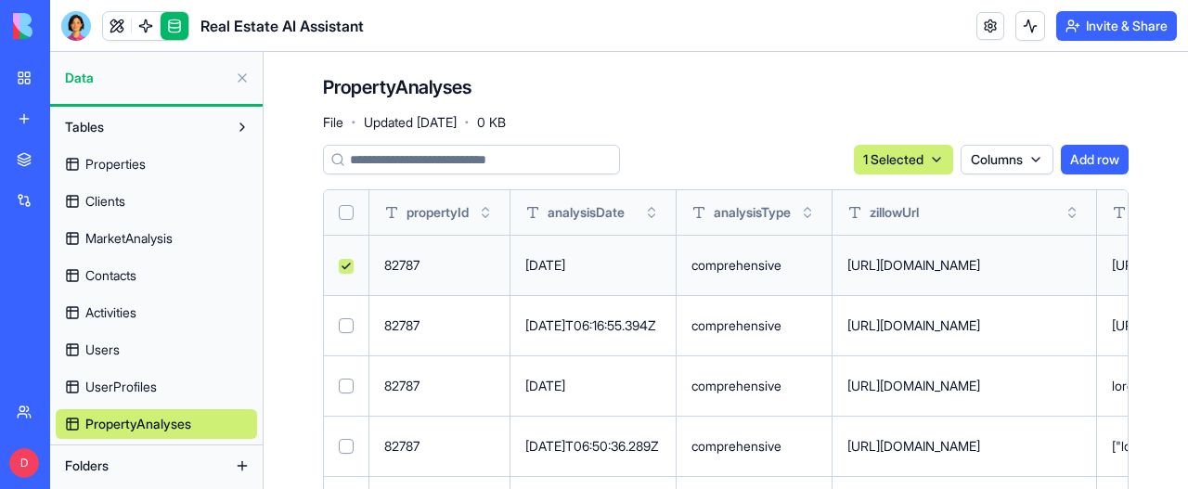
scroll to position [4, 0]
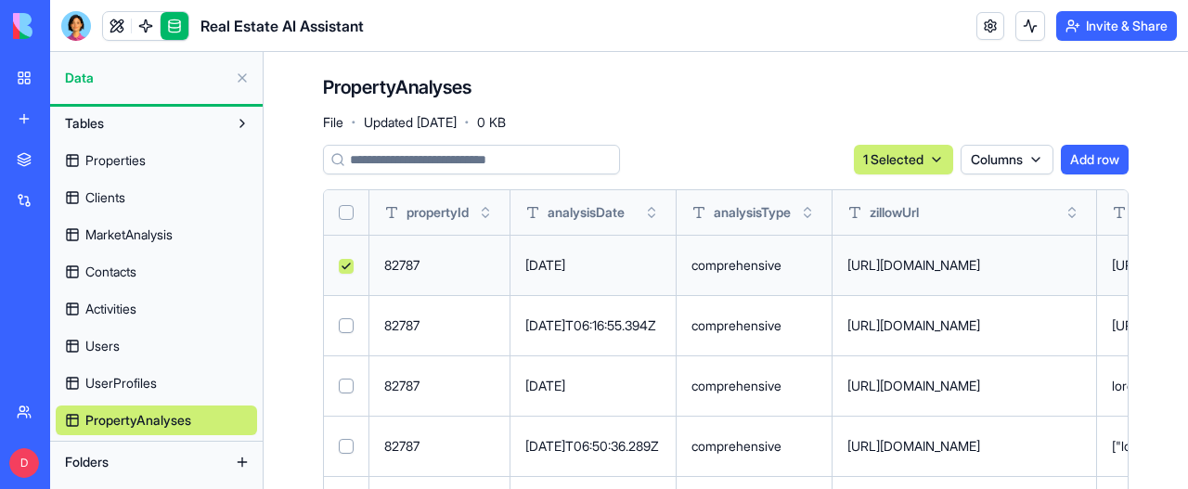
click at [244, 456] on button at bounding box center [242, 462] width 30 height 30
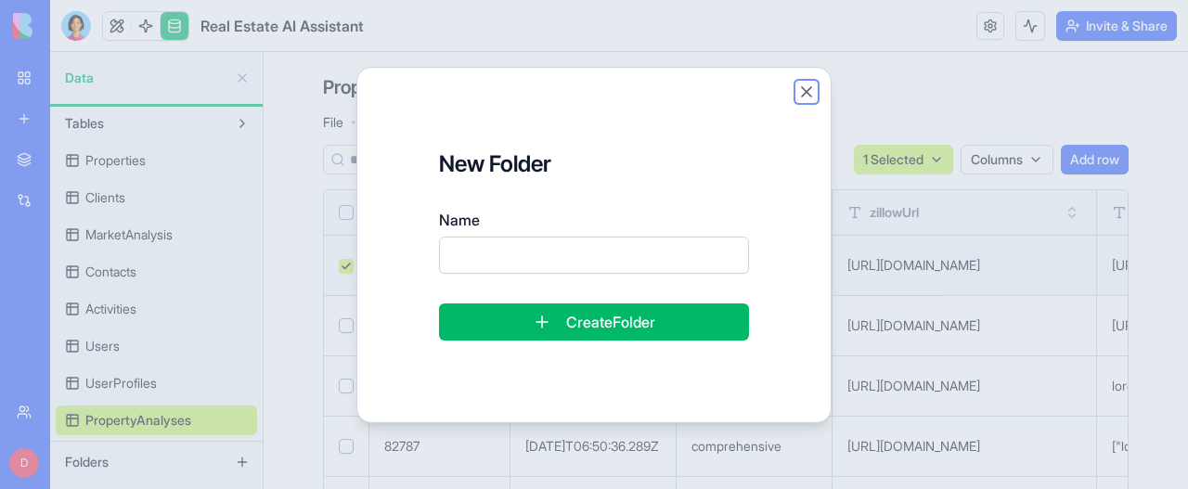
click at [807, 90] on button "Close" at bounding box center [806, 92] width 19 height 19
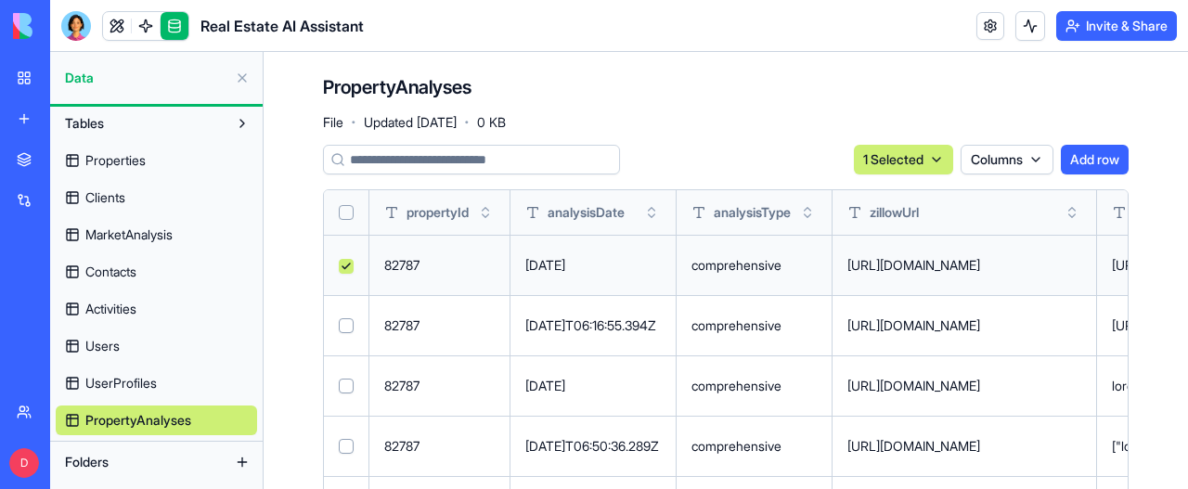
click at [92, 458] on span "Folders" at bounding box center [87, 462] width 44 height 19
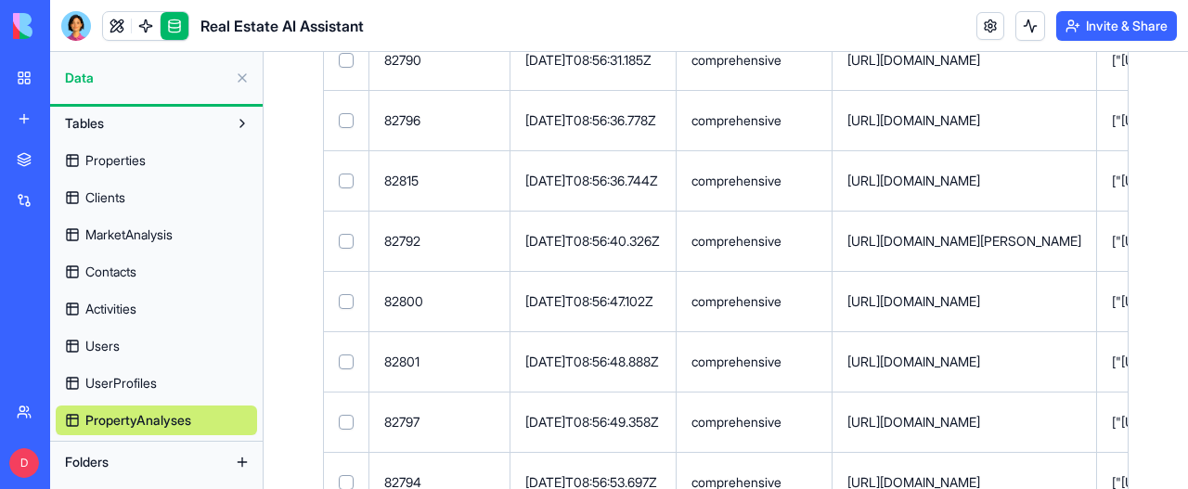
scroll to position [3082, 0]
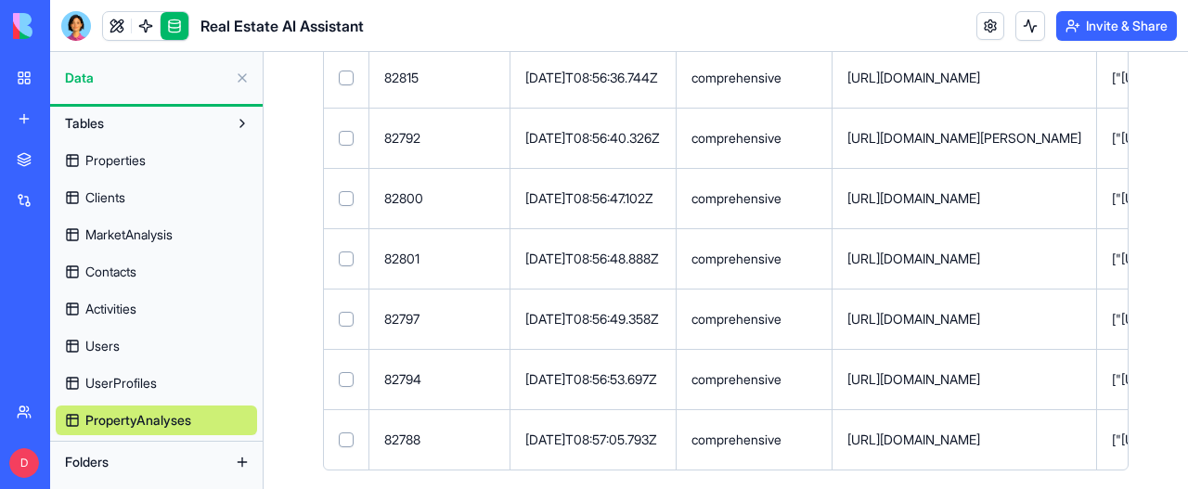
drag, startPoint x: 1028, startPoint y: 447, endPoint x: 353, endPoint y: 433, distance: 675.6
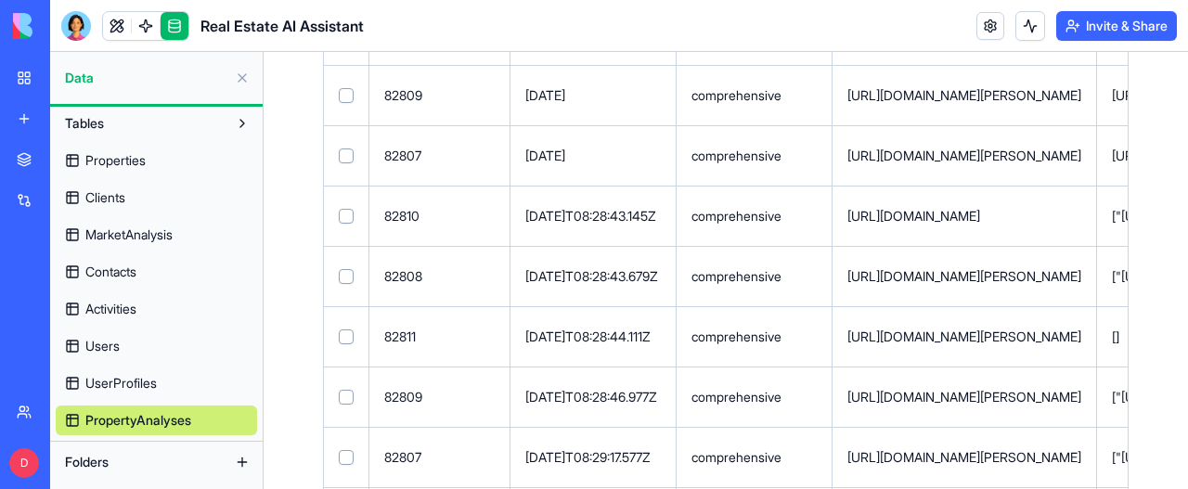
scroll to position [948, 0]
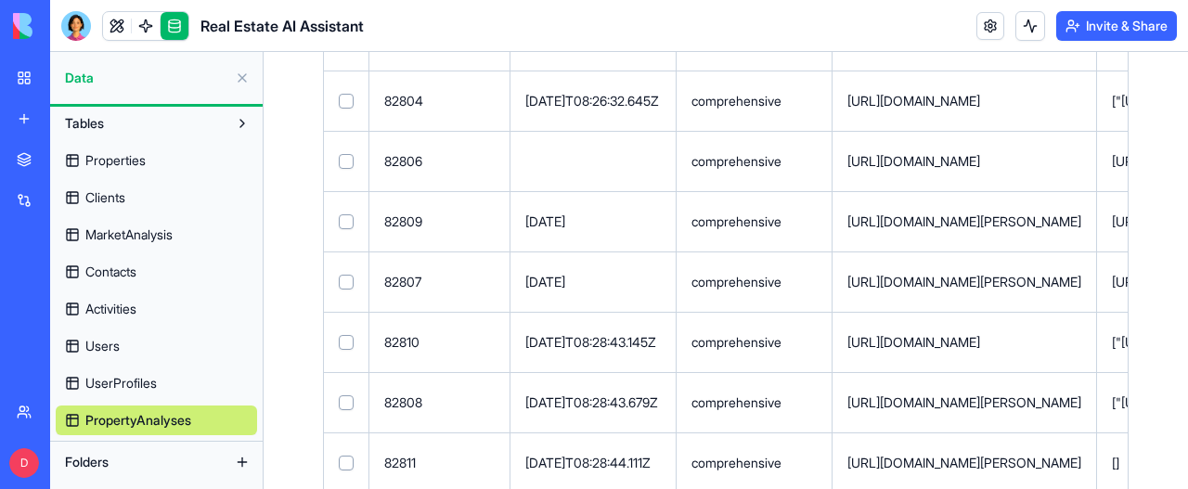
click at [249, 123] on button at bounding box center [242, 124] width 30 height 30
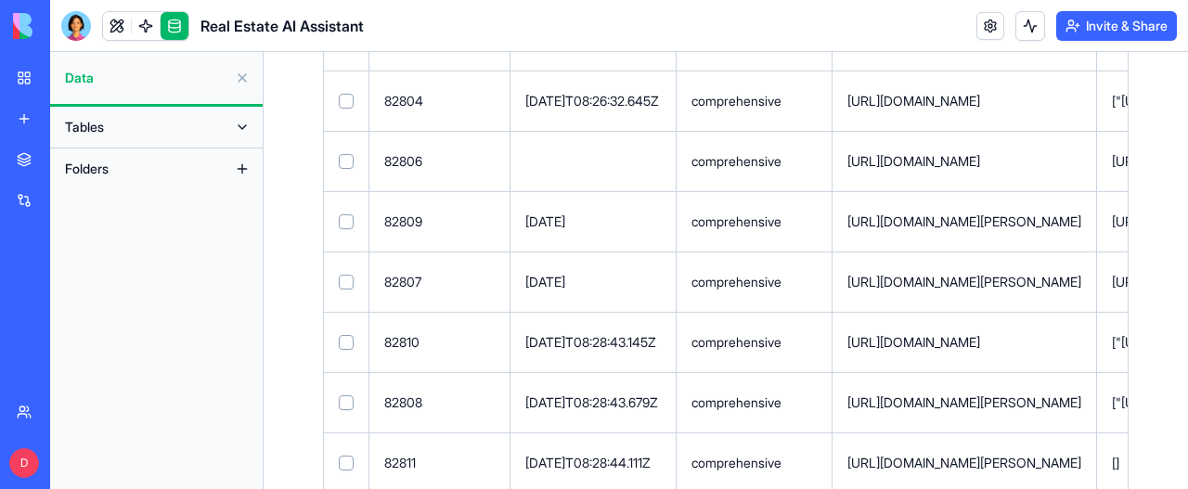
click at [249, 123] on button at bounding box center [242, 127] width 30 height 30
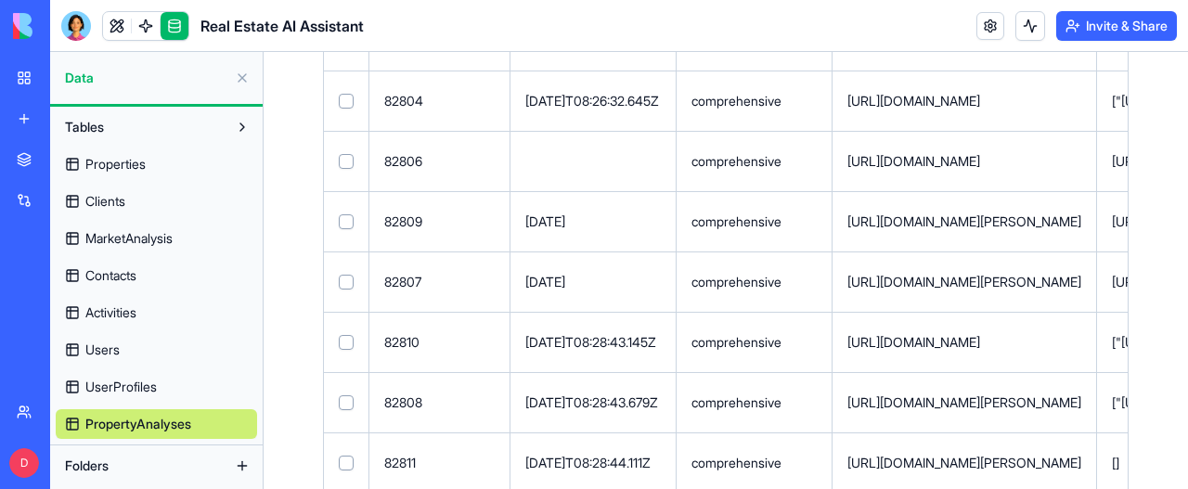
click at [138, 168] on span "Properties" at bounding box center [115, 164] width 60 height 19
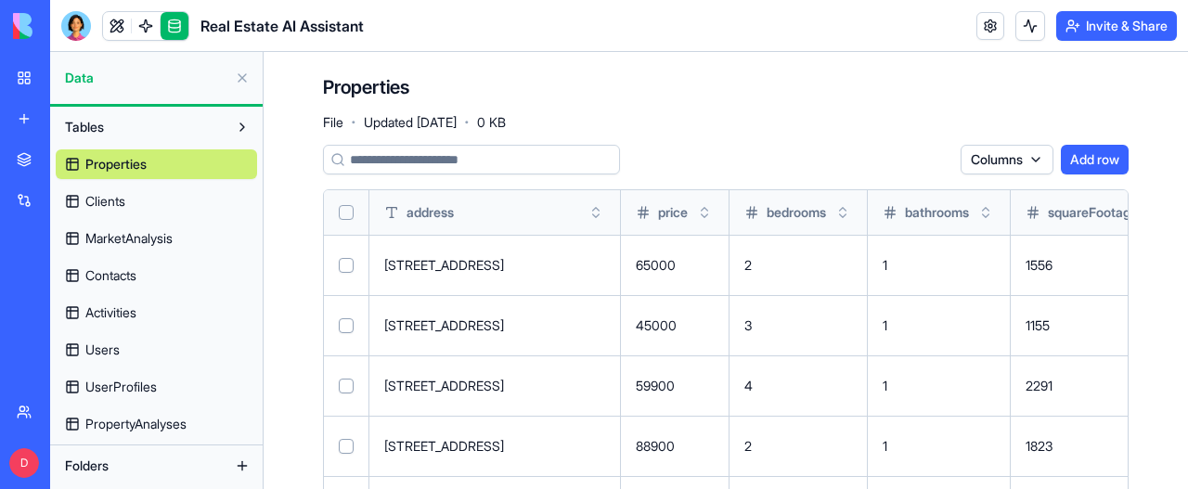
click at [596, 216] on button "Toggle sort" at bounding box center [595, 212] width 19 height 19
click at [706, 216] on button "Toggle sort" at bounding box center [704, 212] width 19 height 19
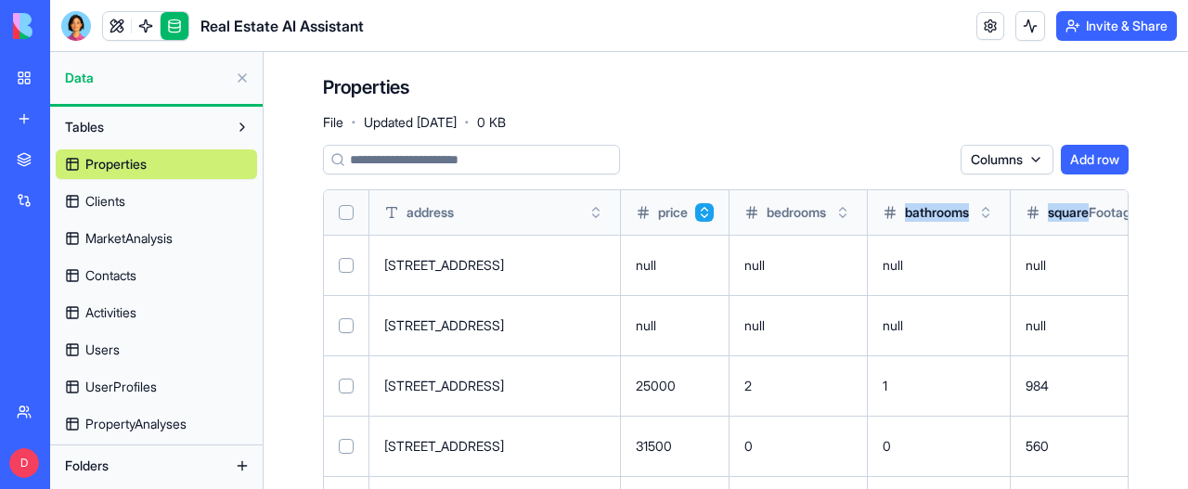
scroll to position [0, 7]
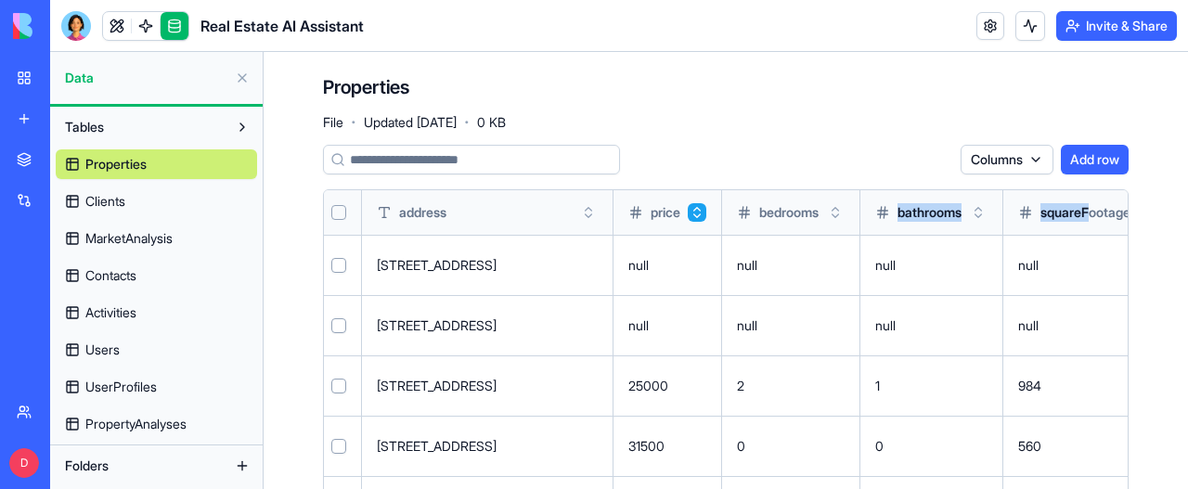
drag, startPoint x: 870, startPoint y: 199, endPoint x: 1104, endPoint y: 216, distance: 234.4
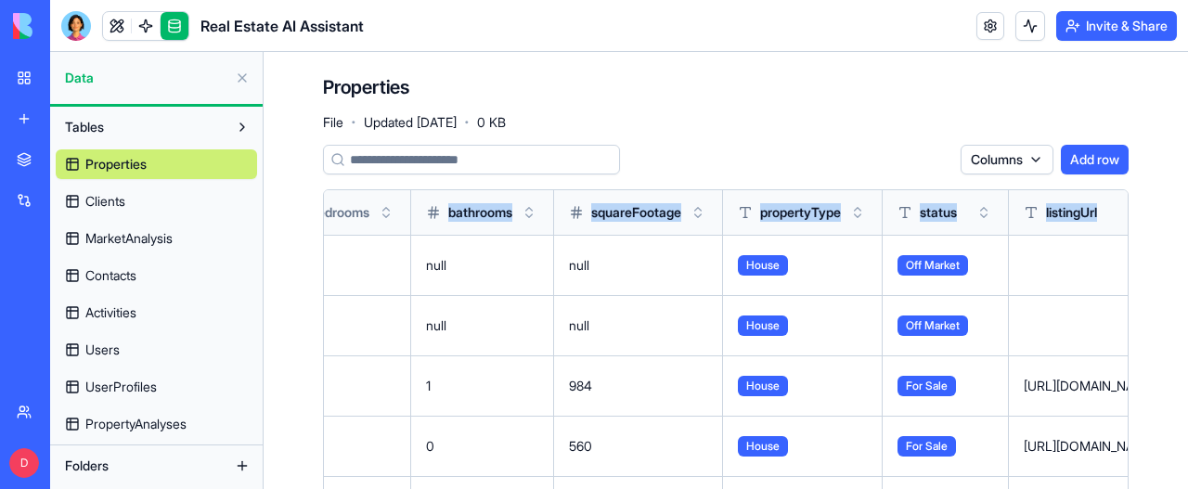
scroll to position [0, 536]
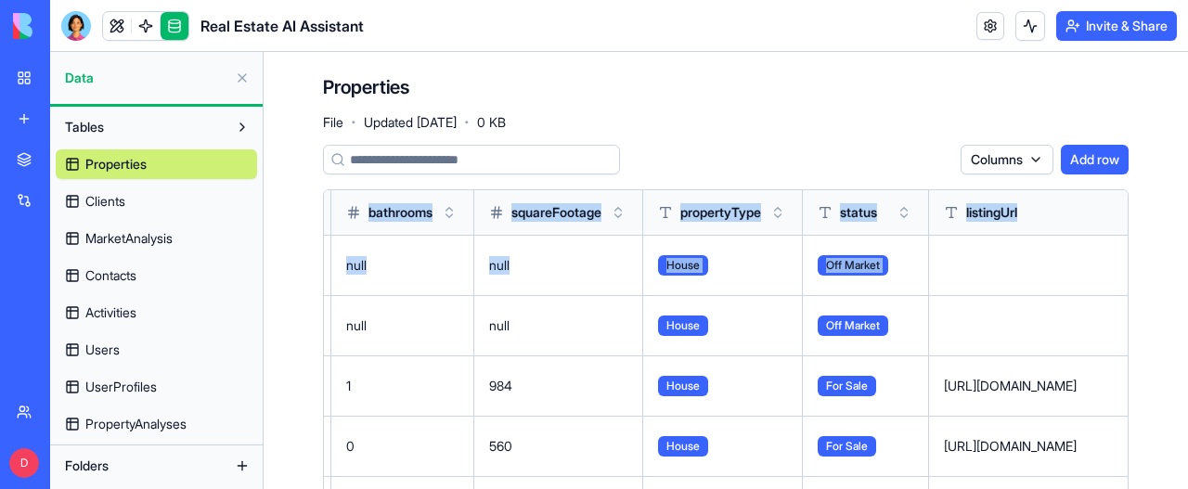
drag, startPoint x: 926, startPoint y: 234, endPoint x: 979, endPoint y: 242, distance: 53.5
click at [993, 277] on td at bounding box center [1061, 265] width 264 height 60
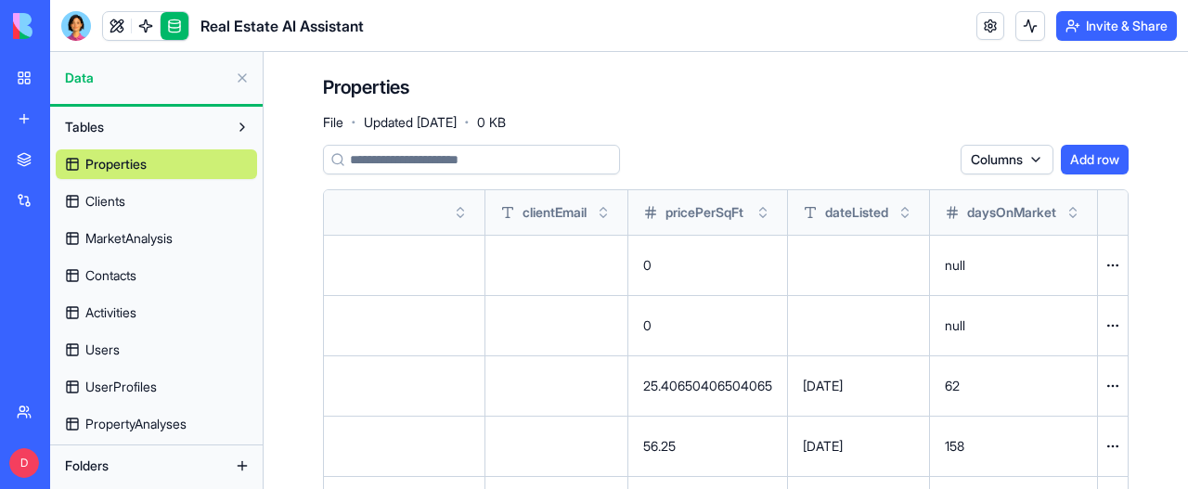
scroll to position [0, 7781]
drag, startPoint x: 755, startPoint y: 227, endPoint x: 1134, endPoint y: 227, distance: 378.6
click at [753, 216] on button "Toggle sort" at bounding box center [762, 212] width 19 height 19
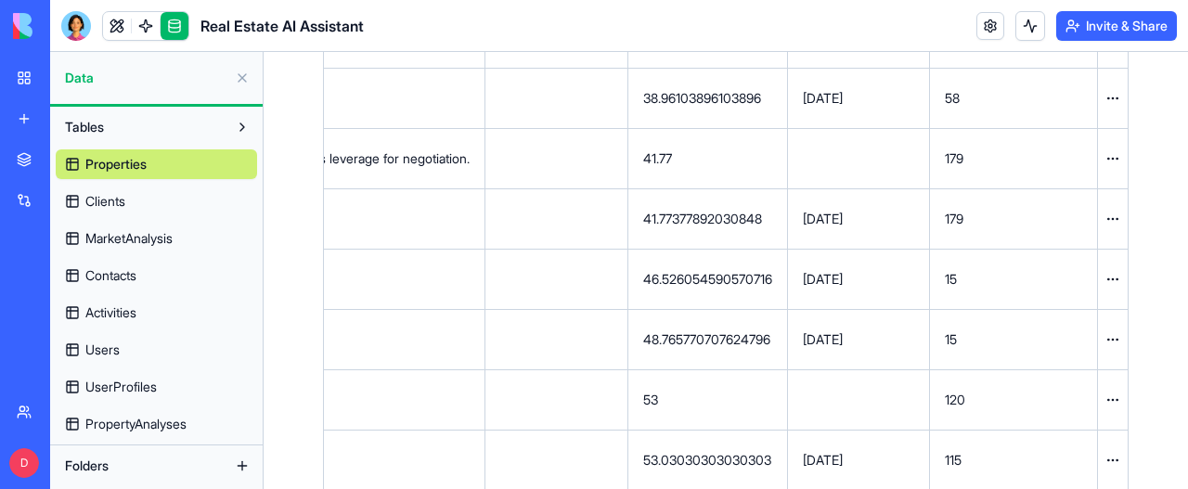
scroll to position [0, 0]
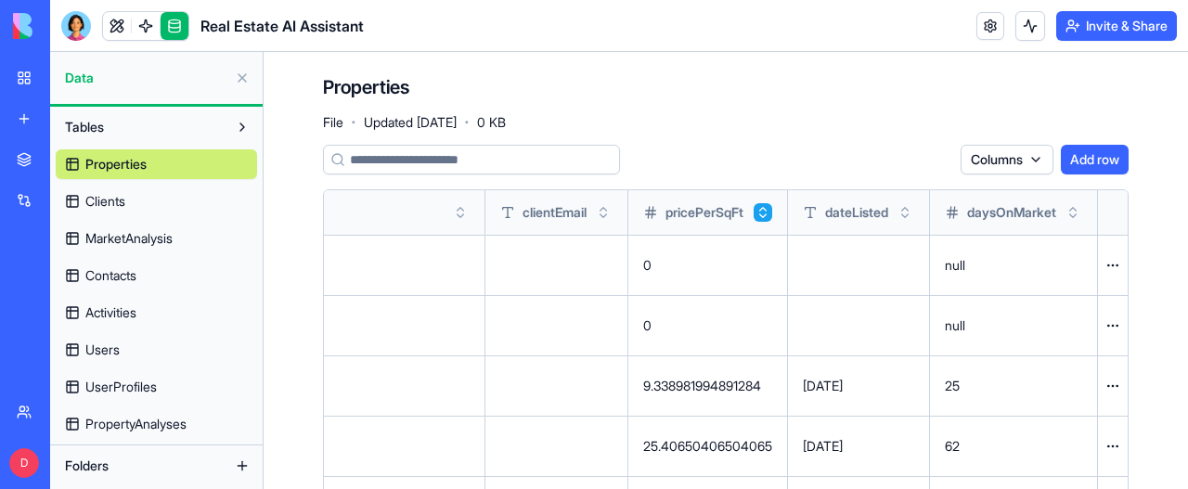
click at [783, 86] on div "Properties File · Updated Sep 11, 2025 · 0 KB" at bounding box center [725, 102] width 805 height 56
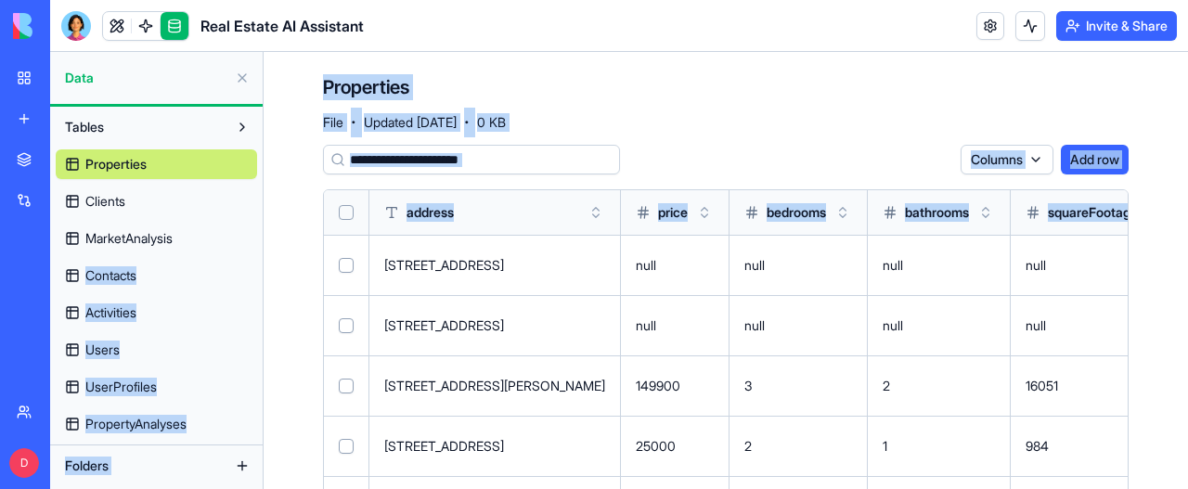
drag, startPoint x: 836, startPoint y: 214, endPoint x: 260, endPoint y: 225, distance: 576.3
click at [260, 225] on div "Data Tables Properties Clients MarketAnalysis Contacts Activities Users UserPro…" at bounding box center [619, 270] width 1138 height 437
click at [245, 79] on button at bounding box center [242, 78] width 30 height 30
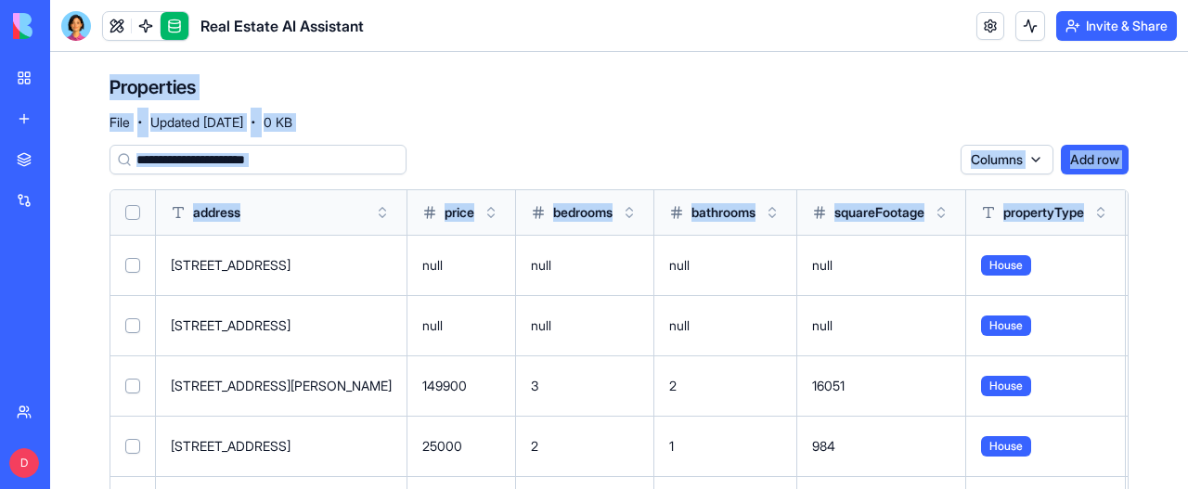
click at [121, 24] on link at bounding box center [117, 26] width 28 height 28
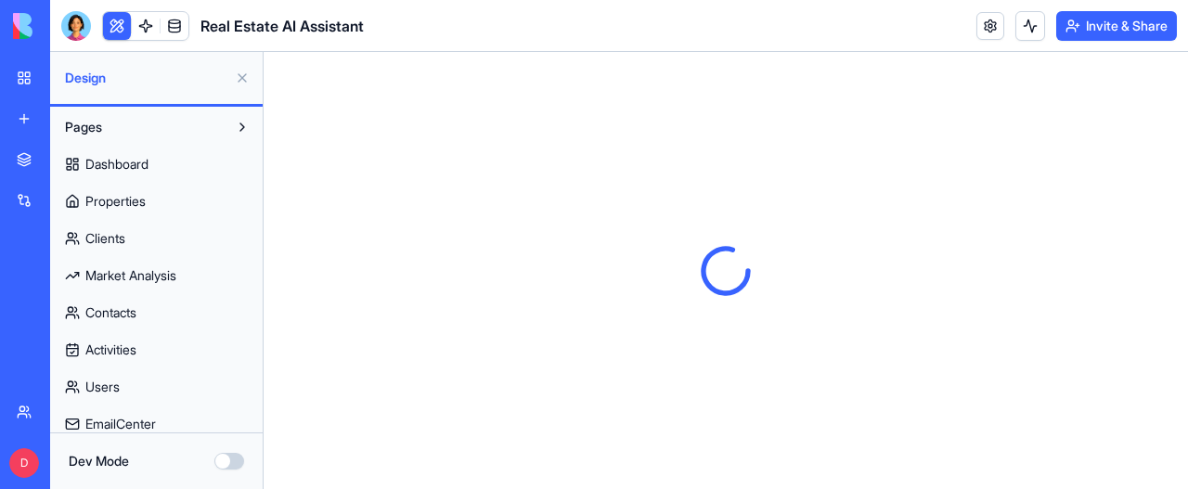
click at [126, 197] on span "Properties" at bounding box center [115, 201] width 60 height 19
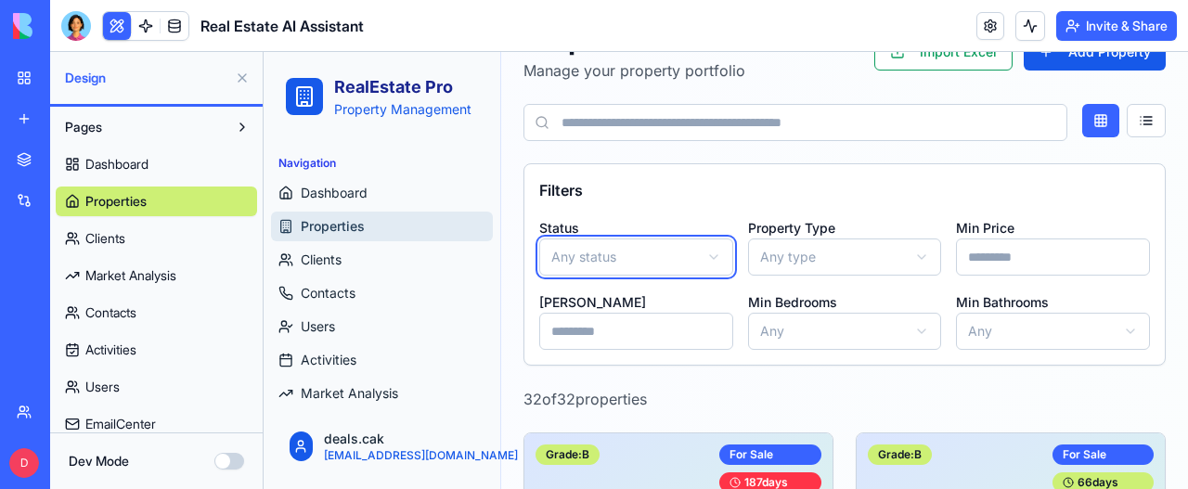
scroll to position [93, 0]
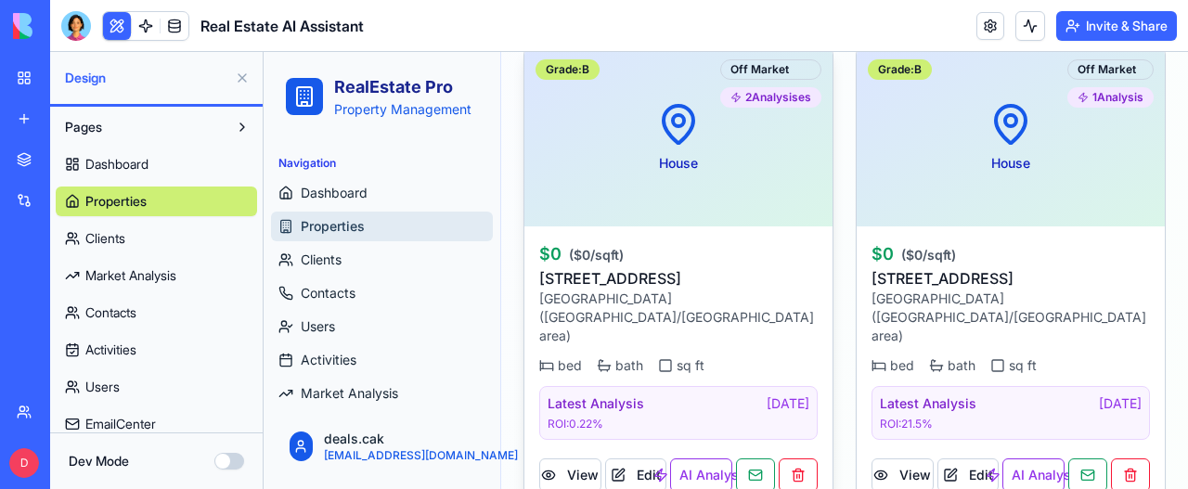
scroll to position [524, 0]
click at [776, 162] on div "House Off Market 2 Analysis es Grade: B" at bounding box center [678, 136] width 308 height 178
click at [667, 274] on p "65078 Indian Run Rd, OH 43906" at bounding box center [678, 277] width 278 height 22
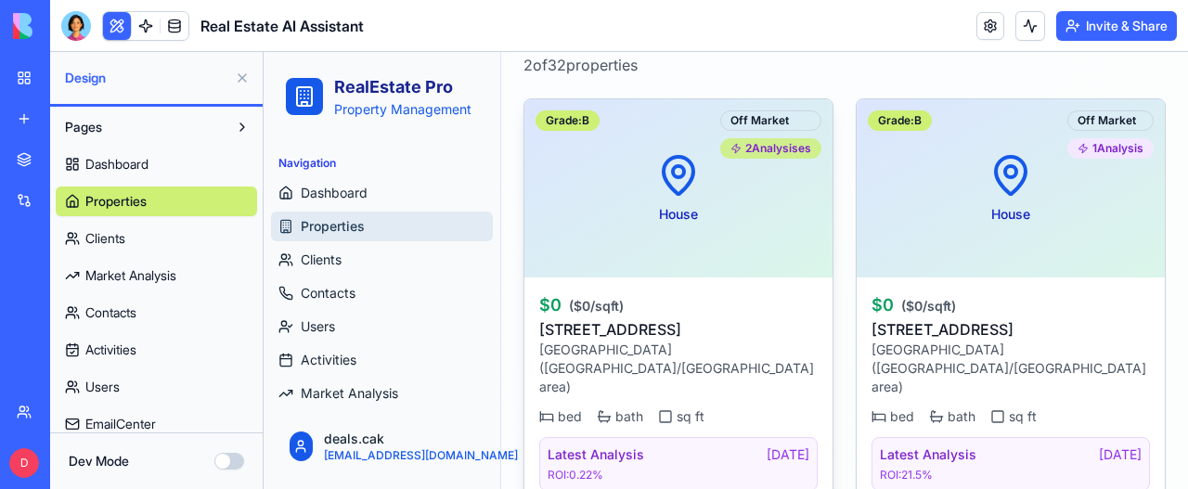
scroll to position [431, 0]
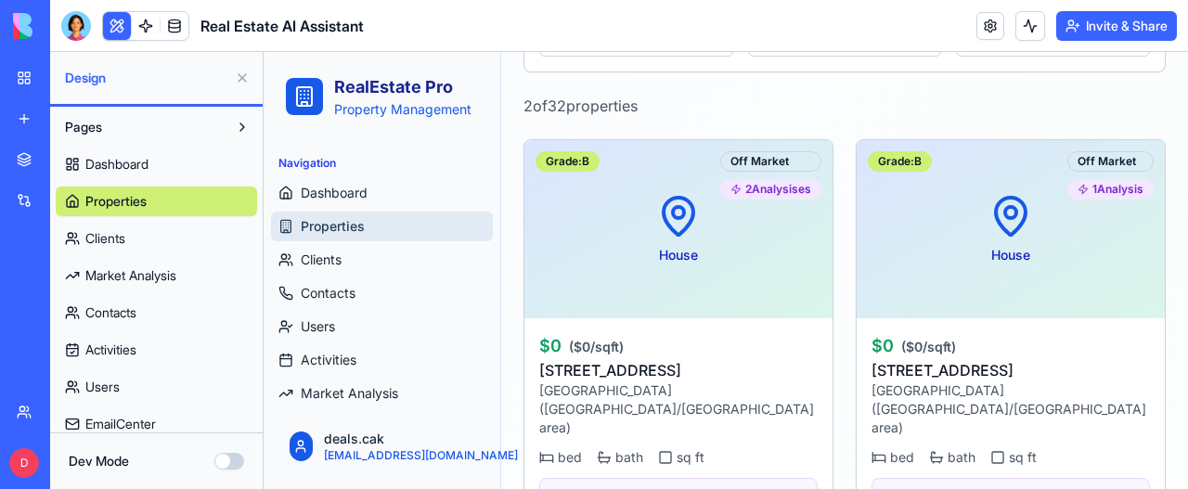
click at [134, 157] on span "Dashboard" at bounding box center [116, 164] width 63 height 19
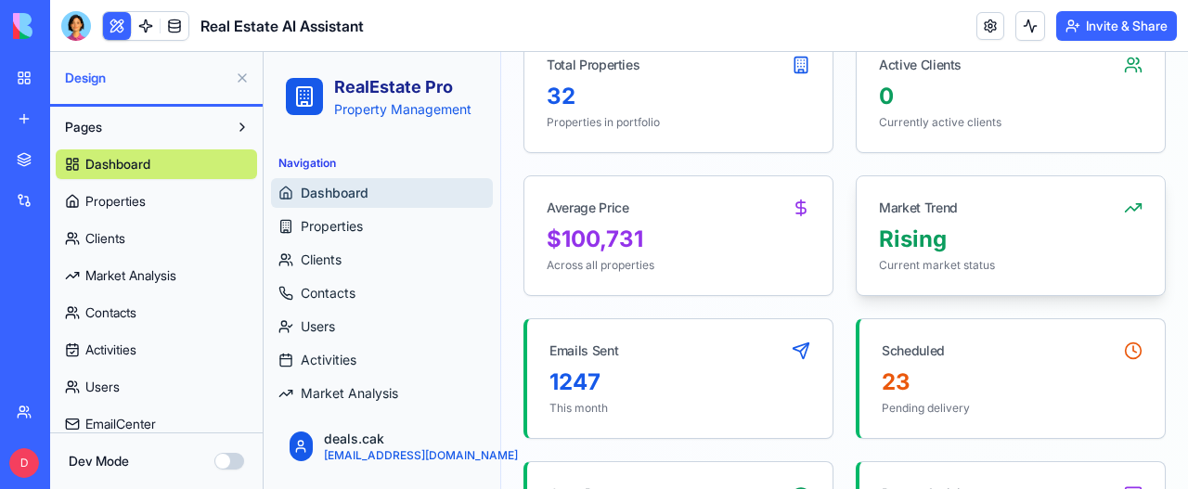
scroll to position [431, 0]
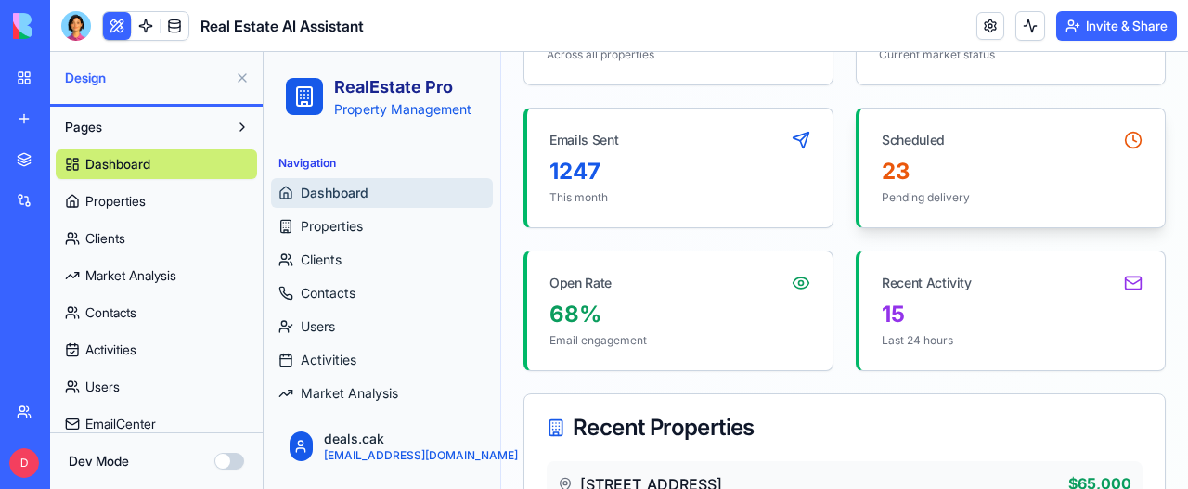
click at [933, 183] on div "23" at bounding box center [1011, 172] width 261 height 30
click at [1030, 141] on div "Scheduled" at bounding box center [1011, 133] width 305 height 48
click at [1029, 142] on div "Scheduled" at bounding box center [1011, 133] width 305 height 48
click at [1124, 135] on icon at bounding box center [1133, 140] width 19 height 19
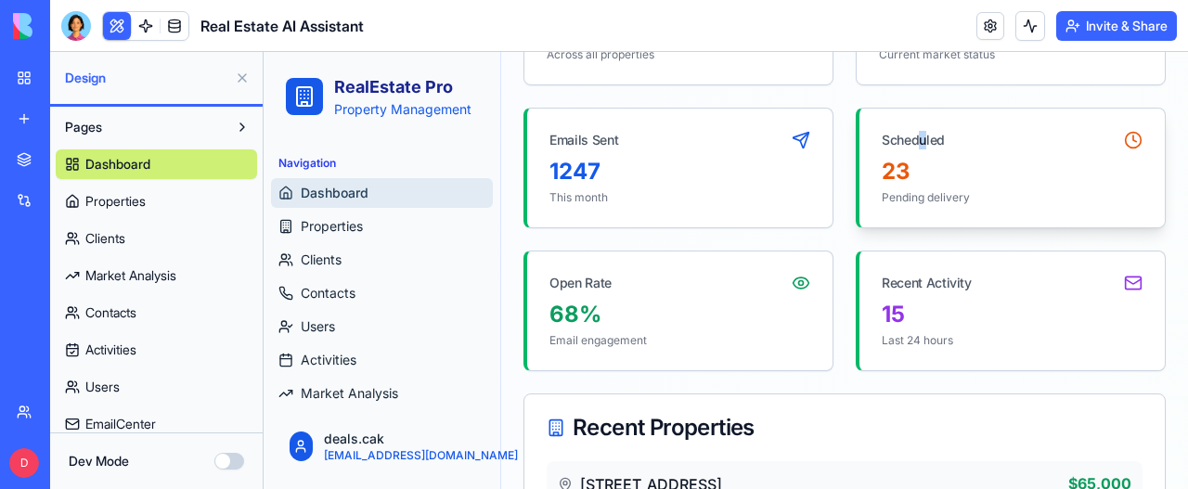
click at [915, 135] on div "Scheduled" at bounding box center [912, 140] width 63 height 19
click at [881, 314] on div "15" at bounding box center [1011, 315] width 261 height 30
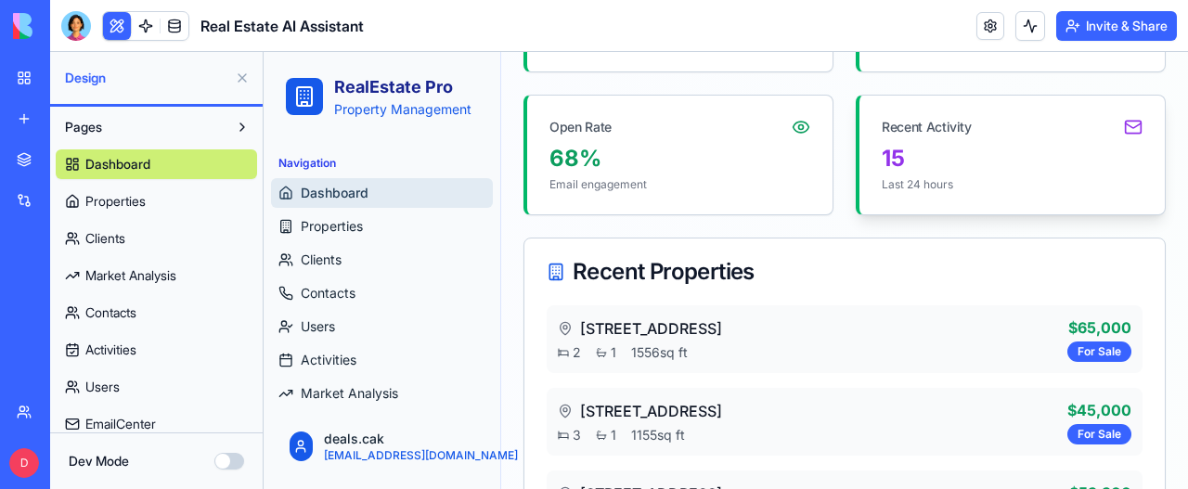
scroll to position [617, 0]
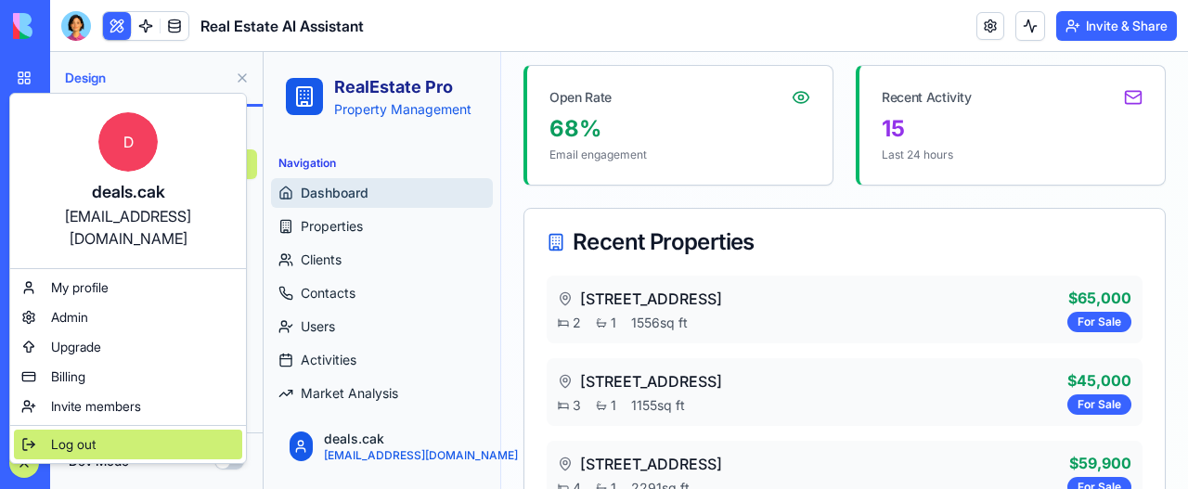
click at [61, 435] on span "Log out" at bounding box center [73, 444] width 45 height 19
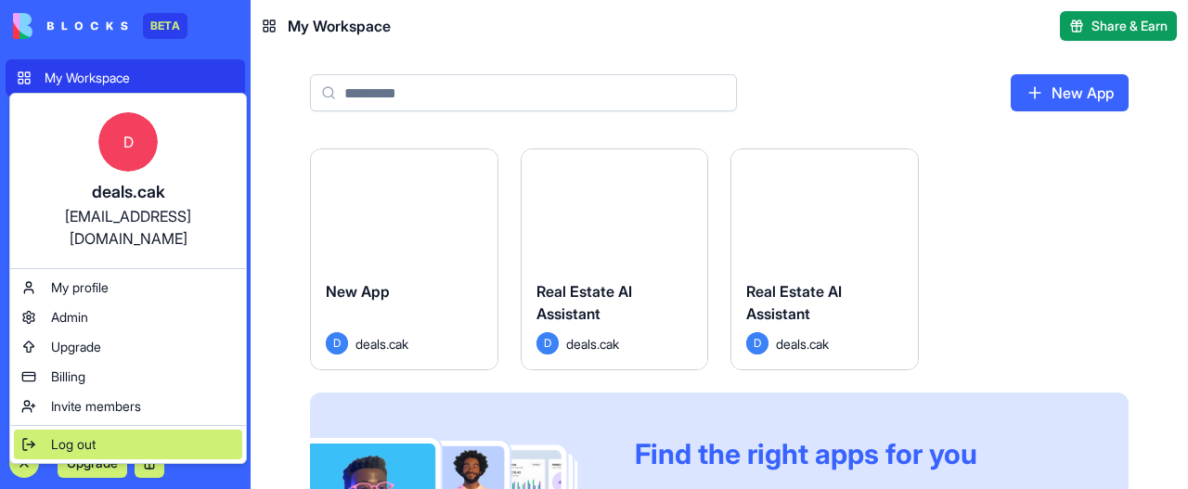
click at [69, 435] on span "Log out" at bounding box center [73, 444] width 45 height 19
